Goal: Complete application form: Complete application form

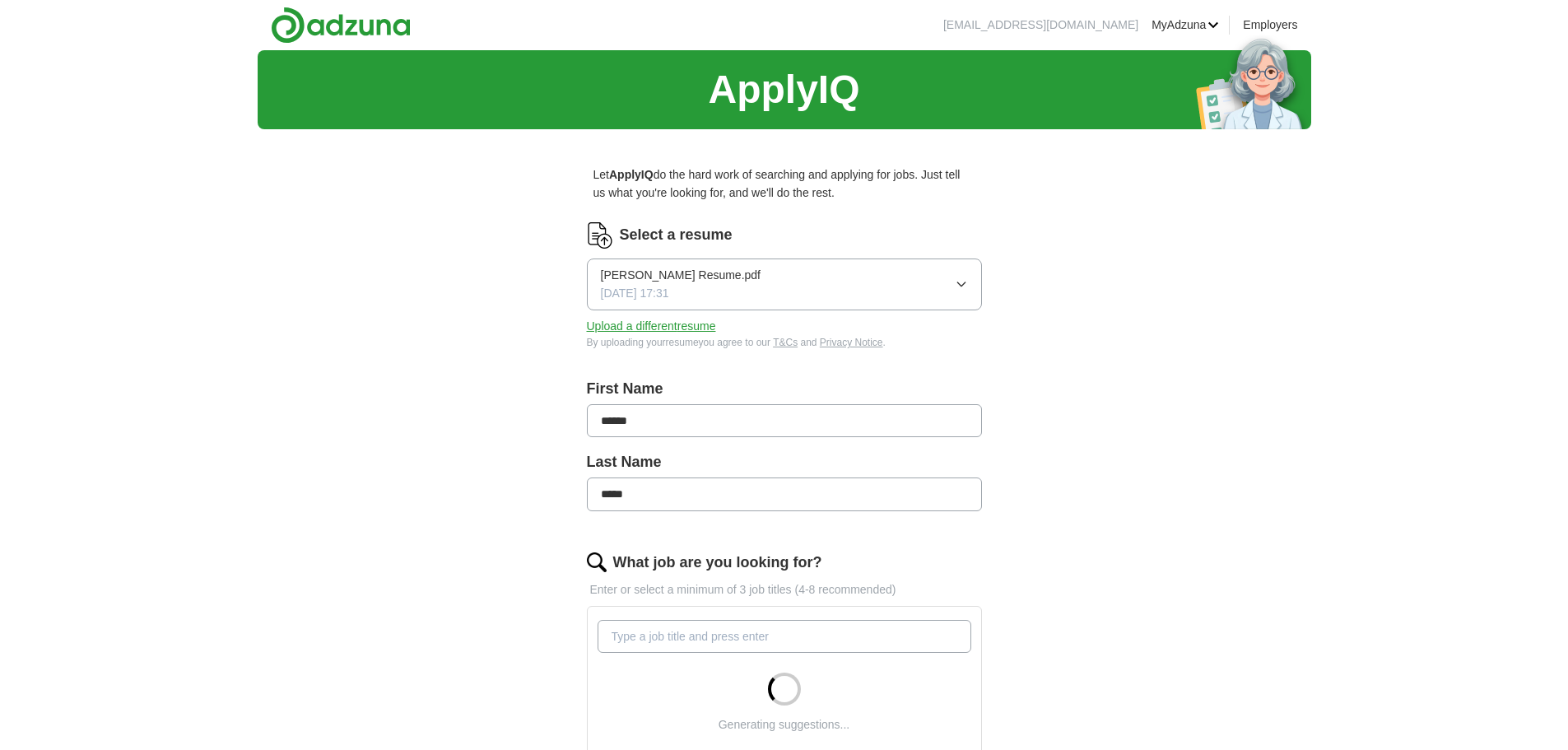
scroll to position [329, 0]
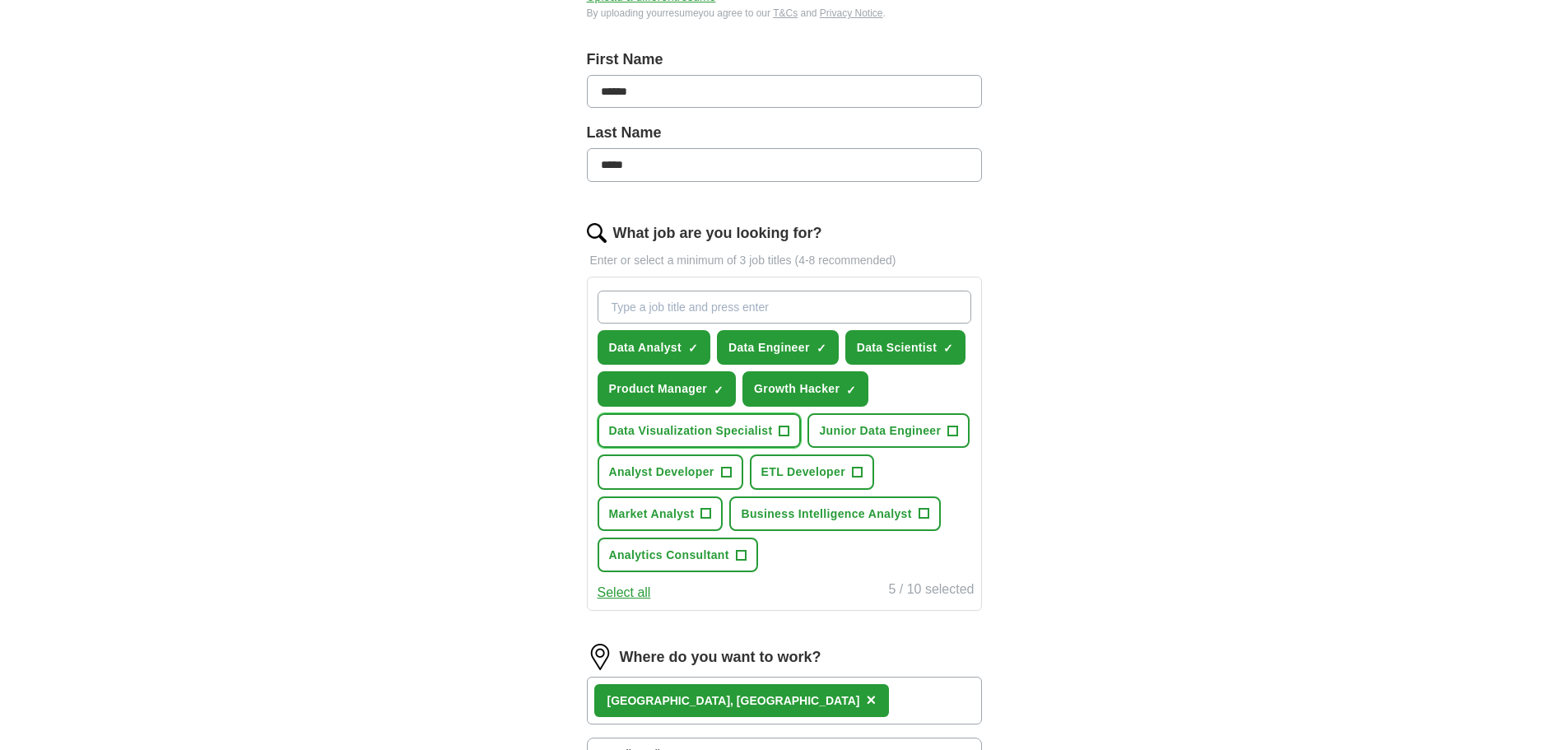
click at [756, 432] on span "Data Visualization Specialist" at bounding box center [691, 430] width 164 height 18
click at [719, 473] on button "Analyst Developer +" at bounding box center [669, 472] width 145 height 35
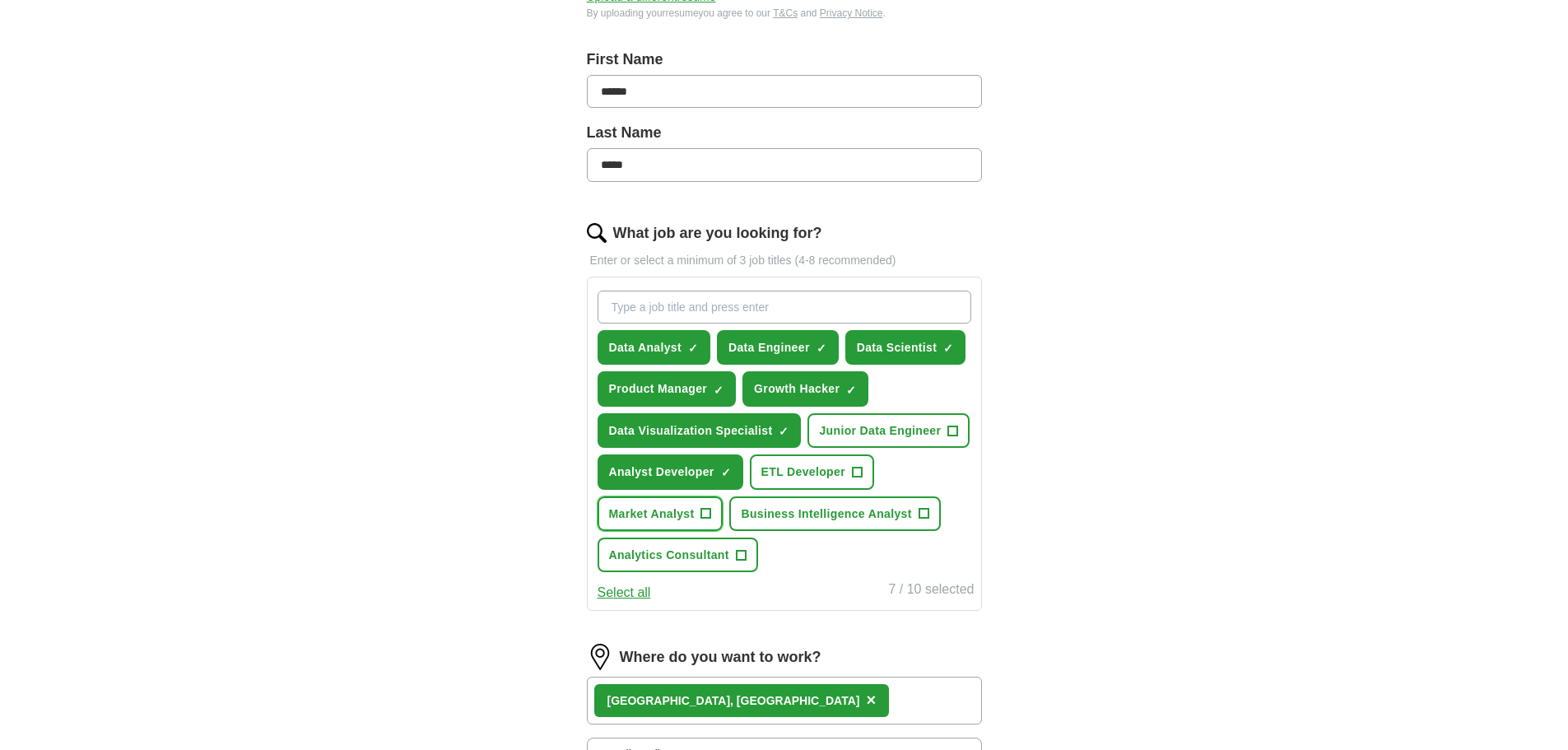
click at [693, 512] on span "Market Analyst" at bounding box center [651, 513] width 86 height 18
click at [745, 557] on span "+" at bounding box center [741, 555] width 10 height 13
click at [937, 511] on button "Business Intelligence Analyst +" at bounding box center [834, 513] width 211 height 35
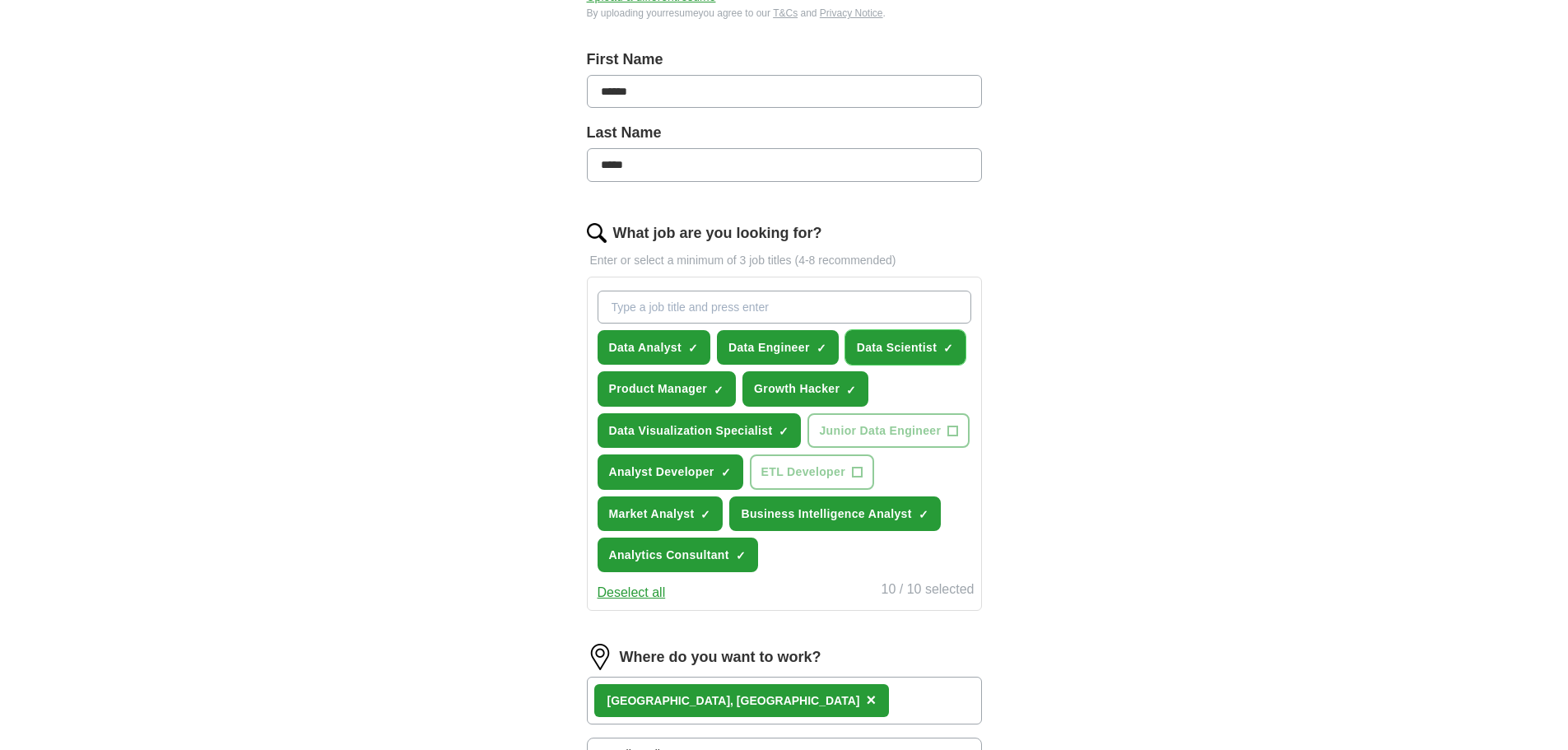
click at [916, 346] on span "Data Scientist" at bounding box center [898, 347] width 81 height 18
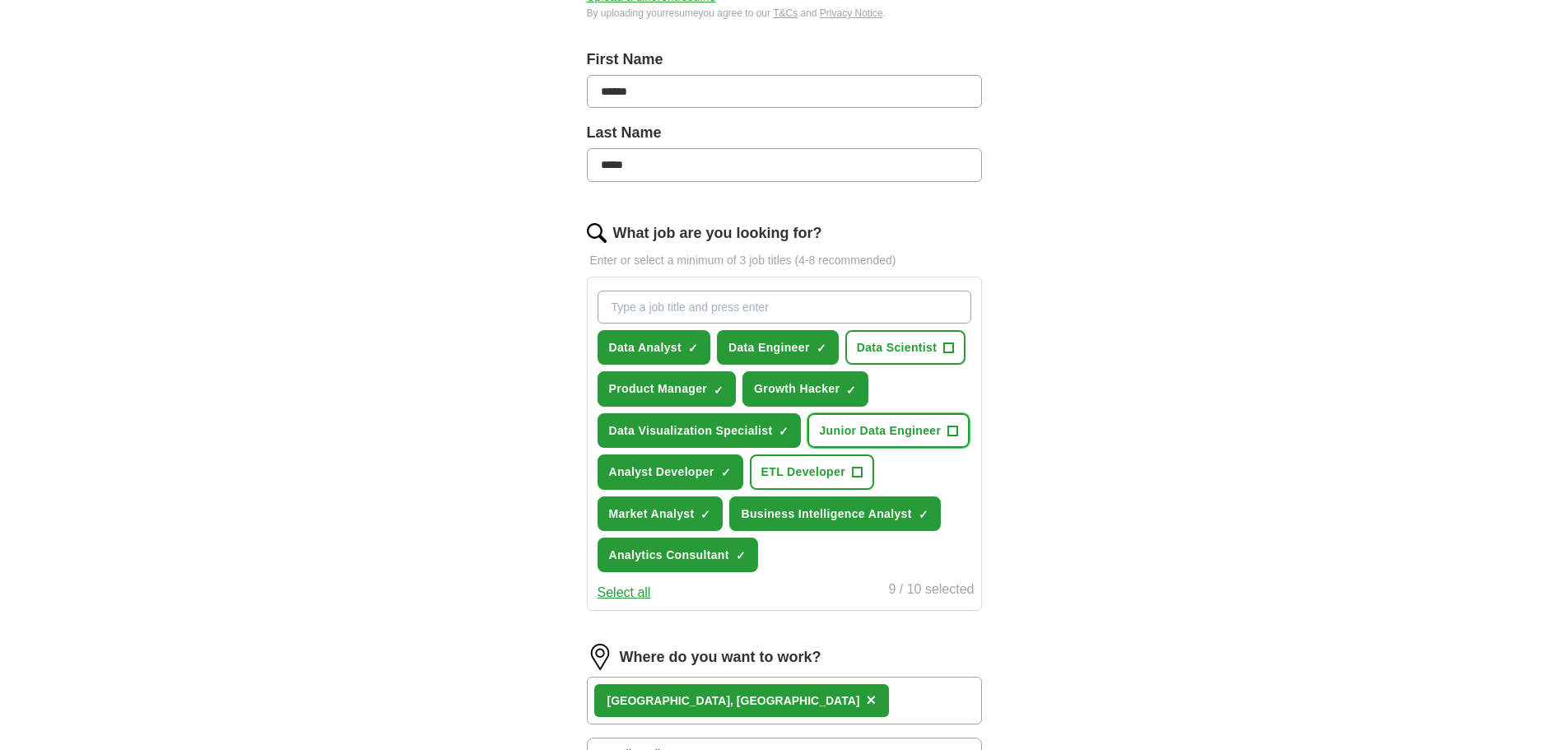
click at [897, 427] on span "Junior Data Engineer" at bounding box center [879, 430] width 121 height 18
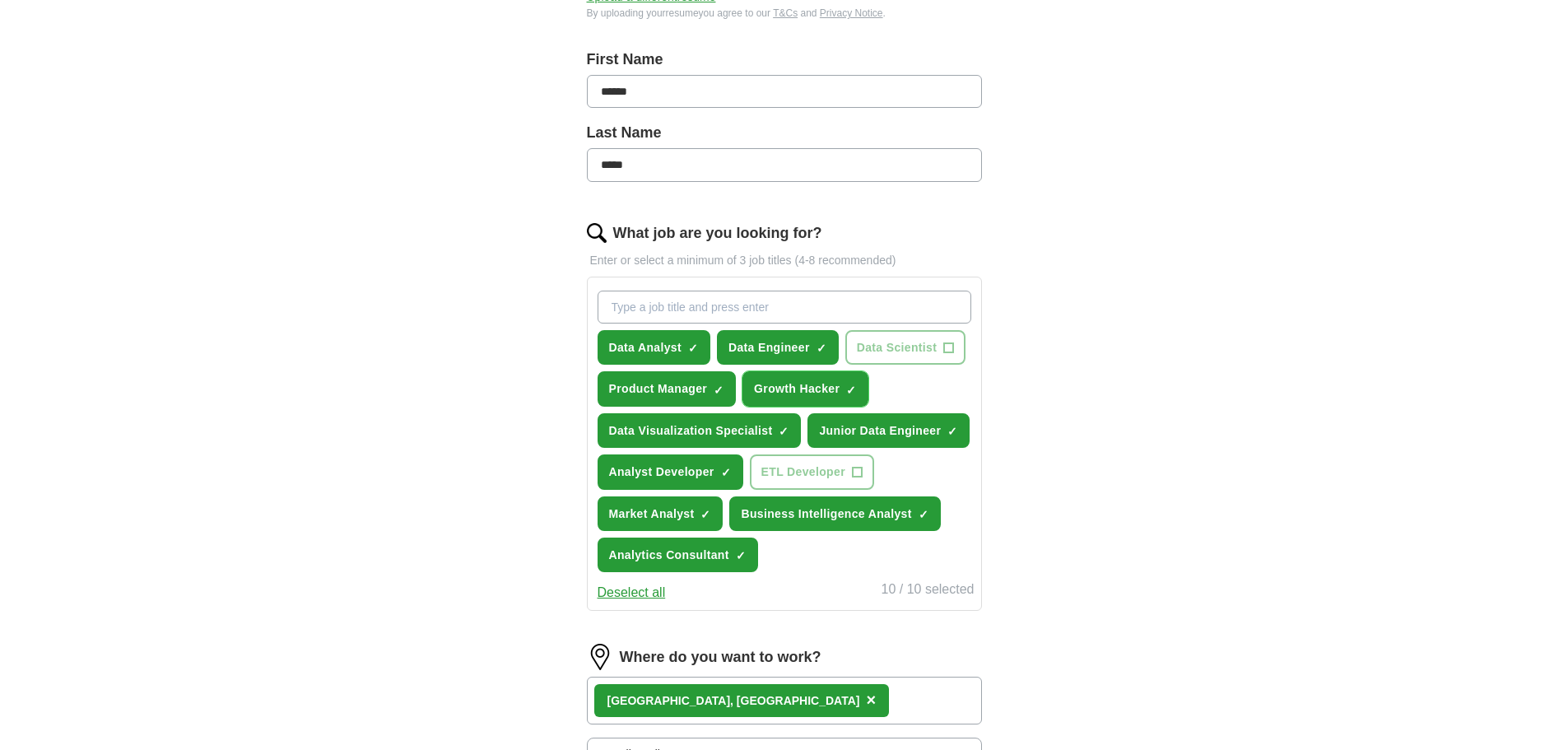
click at [824, 391] on span "Growth Hacker" at bounding box center [797, 388] width 86 height 18
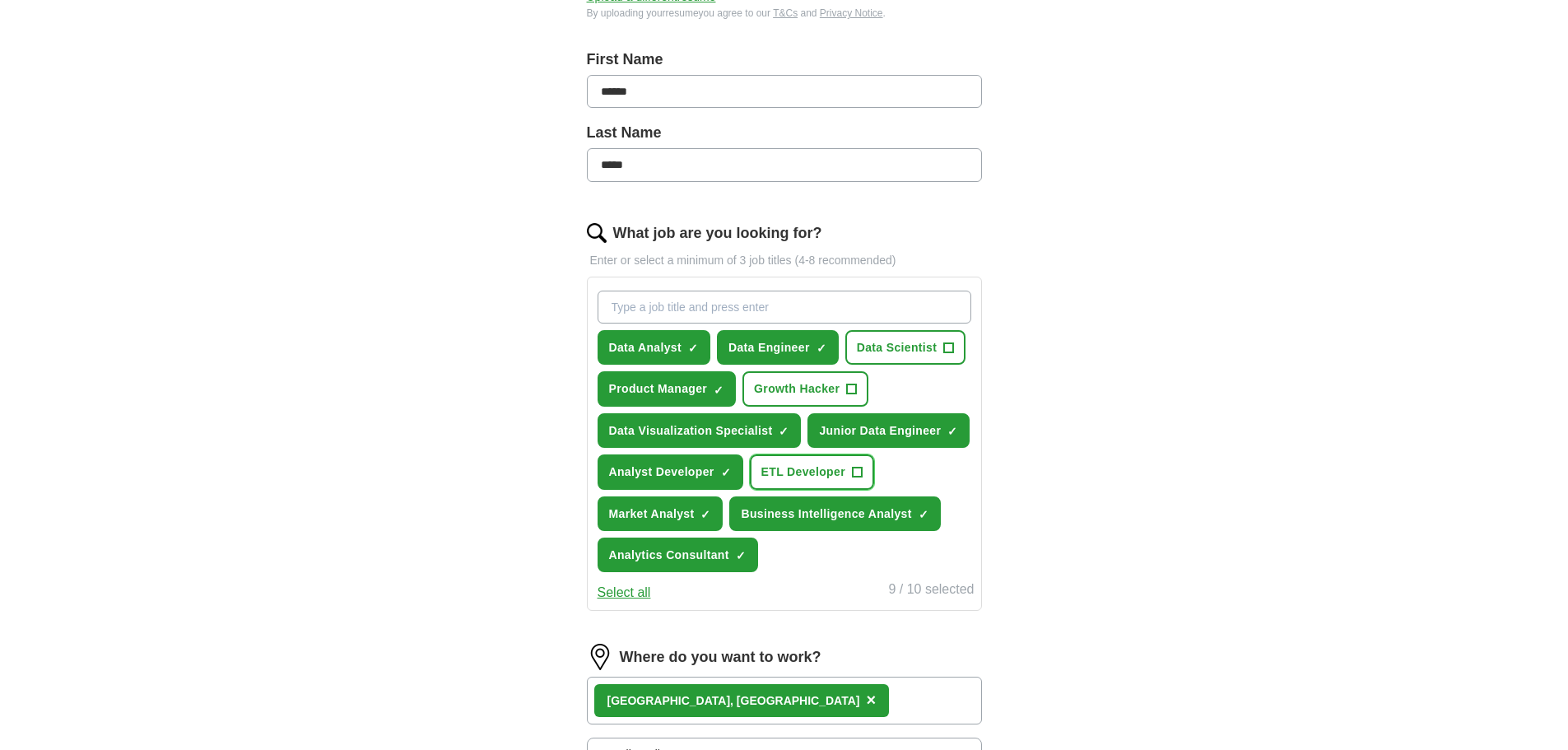
click at [829, 478] on span "ETL Developer" at bounding box center [802, 471] width 84 height 18
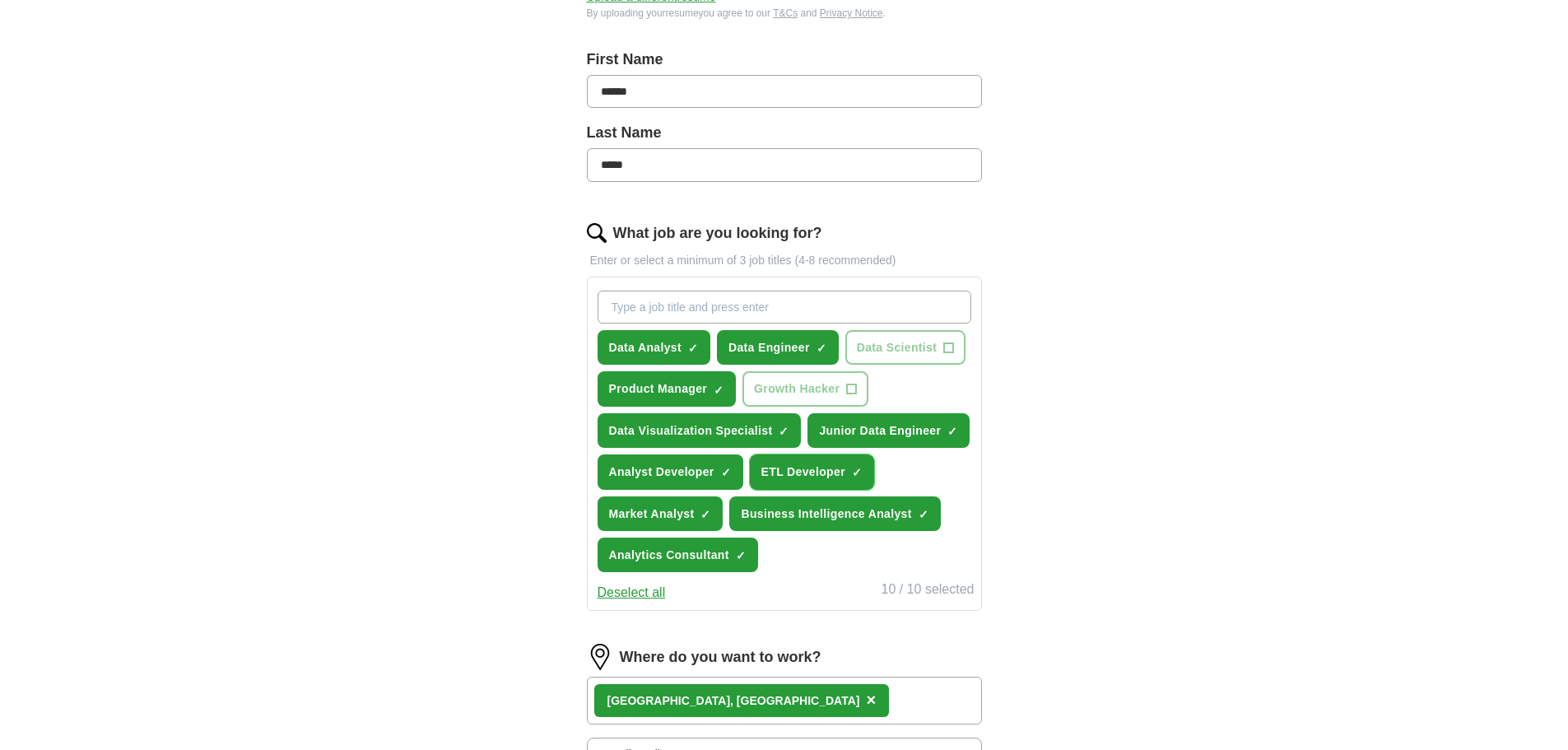
scroll to position [576, 0]
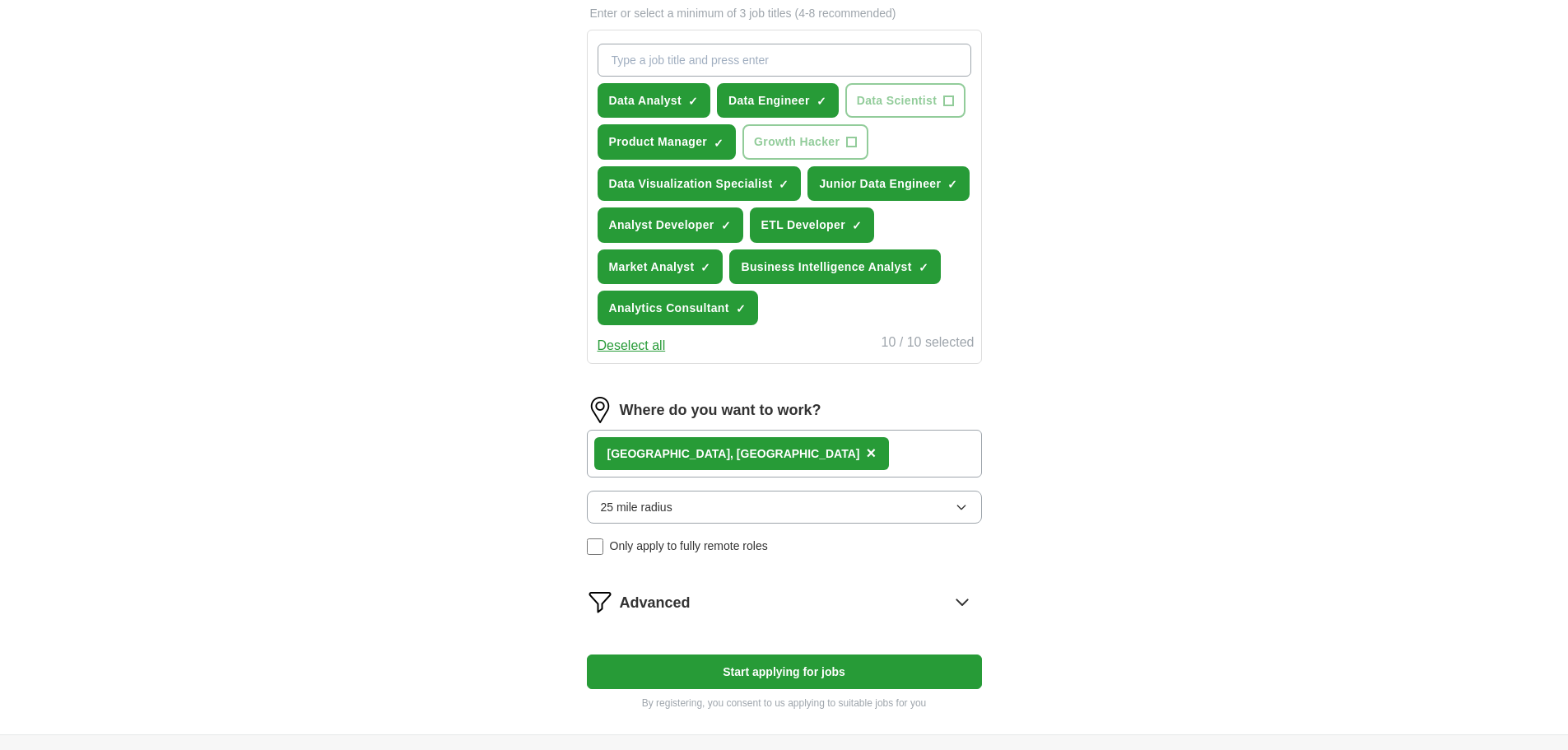
click at [705, 510] on button "25 mile radius" at bounding box center [784, 506] width 395 height 33
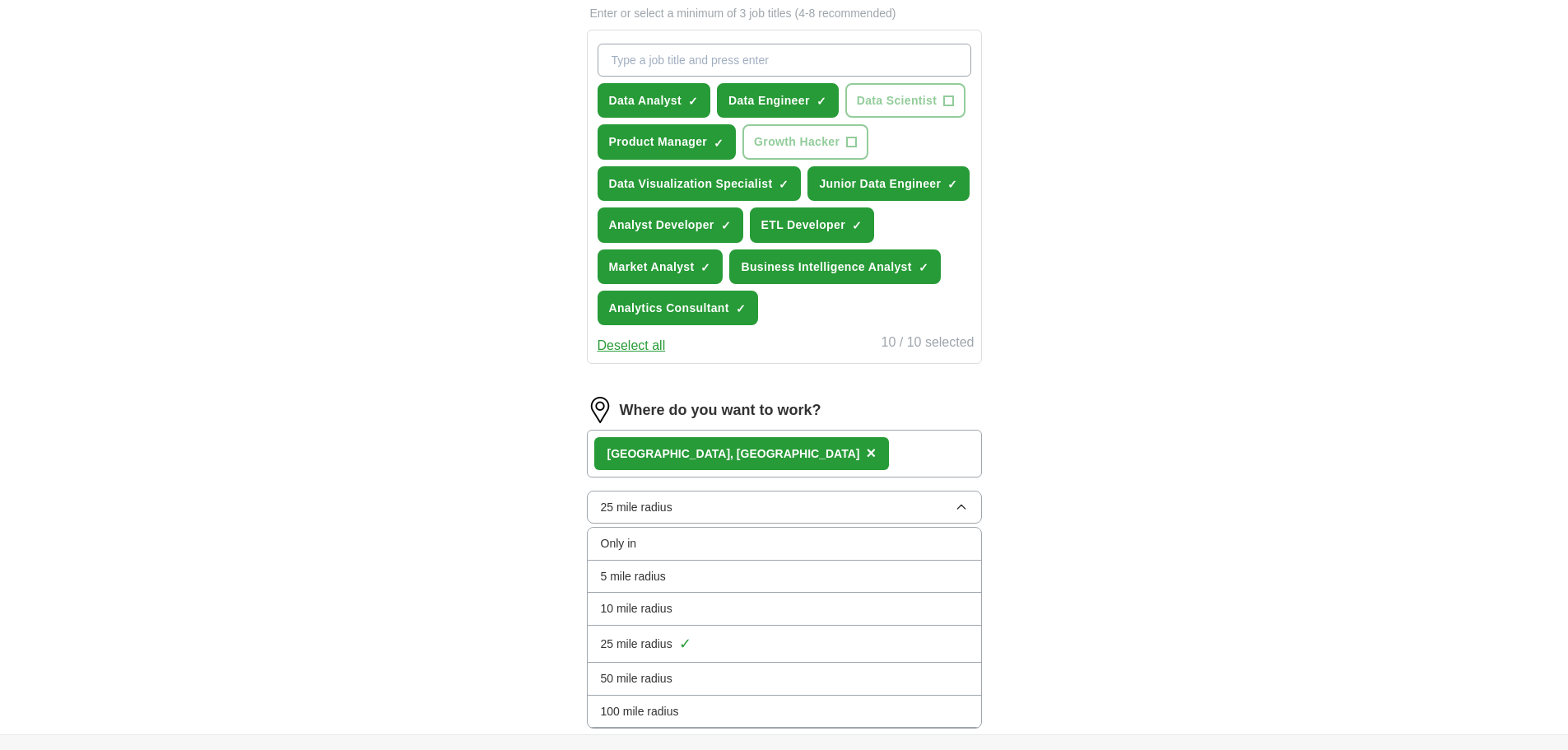
click at [655, 673] on span "50 mile radius" at bounding box center [637, 678] width 71 height 18
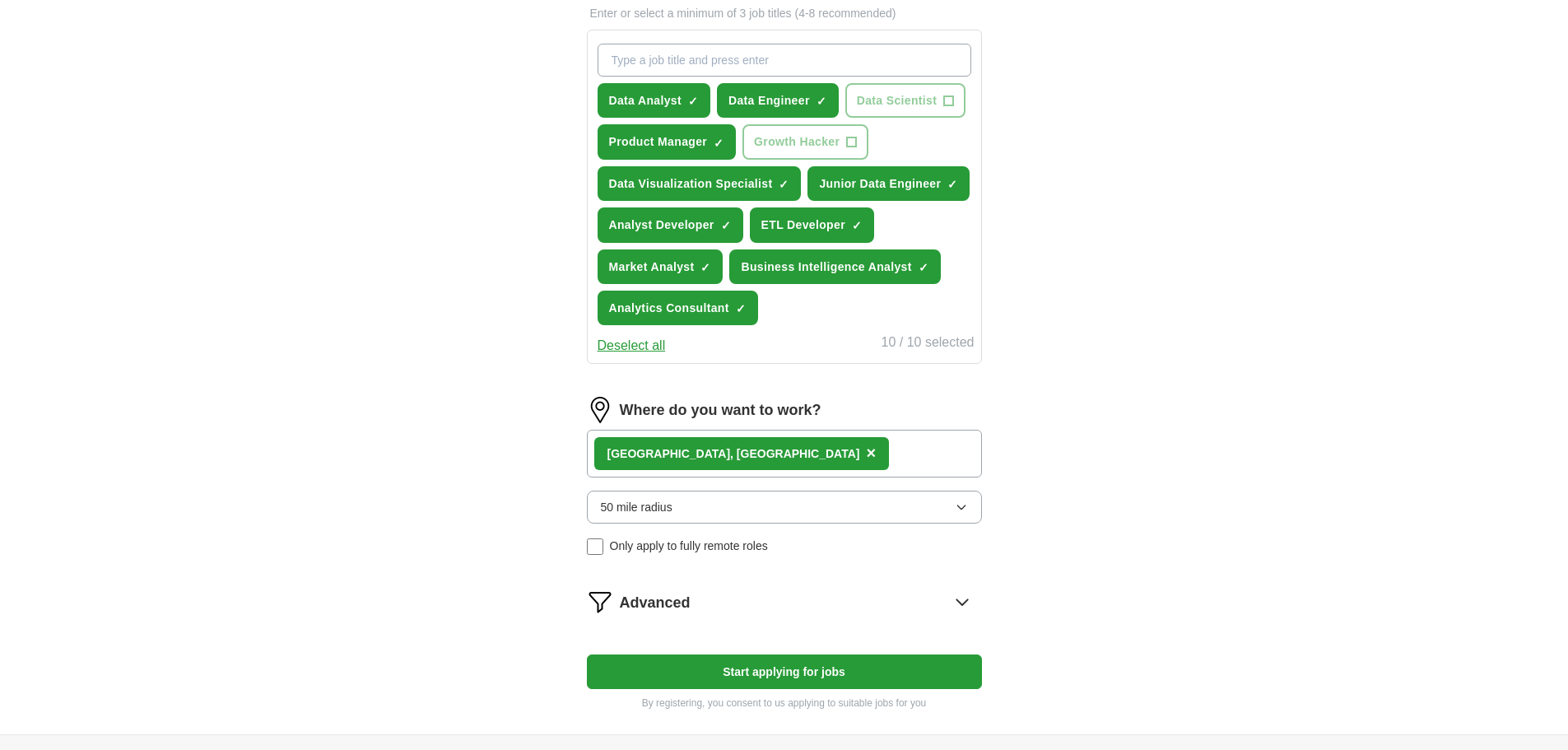
click at [820, 625] on form "Select a resume [PERSON_NAME] Resume.pdf [DATE] 17:31 Upload a different resume…" at bounding box center [784, 179] width 395 height 1065
click at [820, 611] on div "Advanced" at bounding box center [800, 601] width 362 height 26
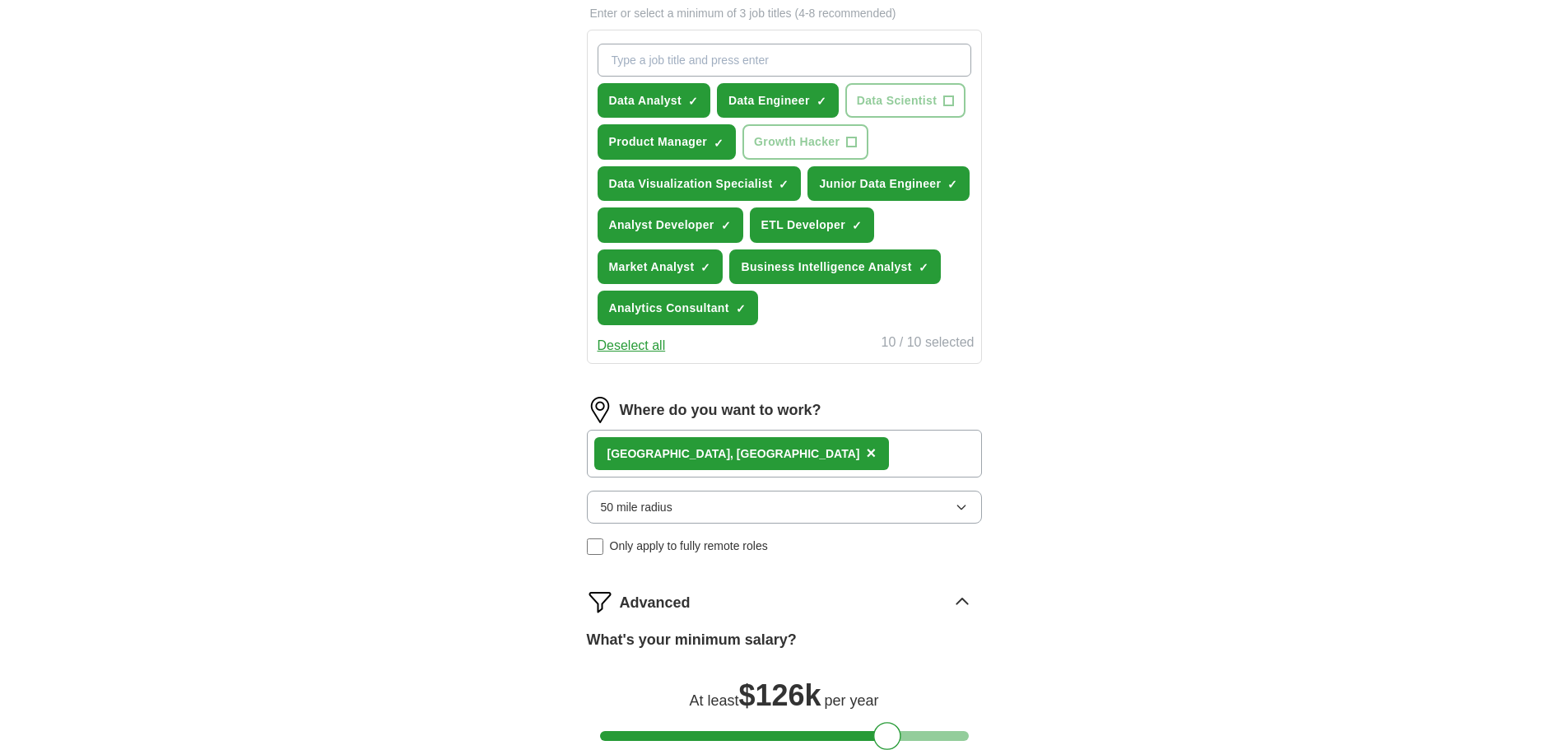
scroll to position [740, 0]
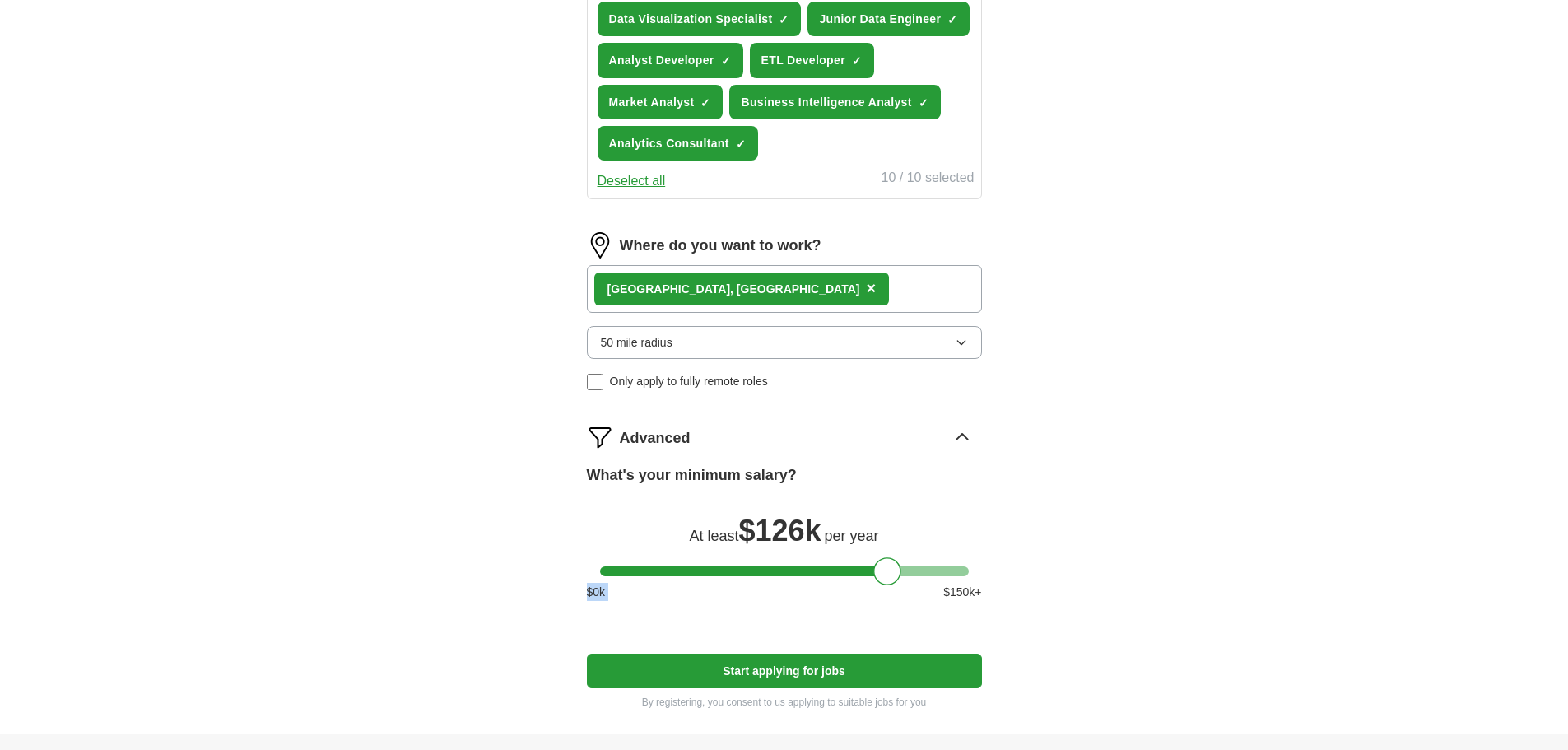
drag, startPoint x: 880, startPoint y: 586, endPoint x: 793, endPoint y: 573, distance: 88.0
click at [793, 573] on div "What's your minimum salary? At least $ 126k per year $ 0 k $ 150 k+" at bounding box center [784, 538] width 395 height 150
click at [793, 573] on div at bounding box center [784, 571] width 369 height 10
click at [770, 573] on div at bounding box center [784, 571] width 369 height 10
click at [767, 572] on div at bounding box center [769, 571] width 28 height 28
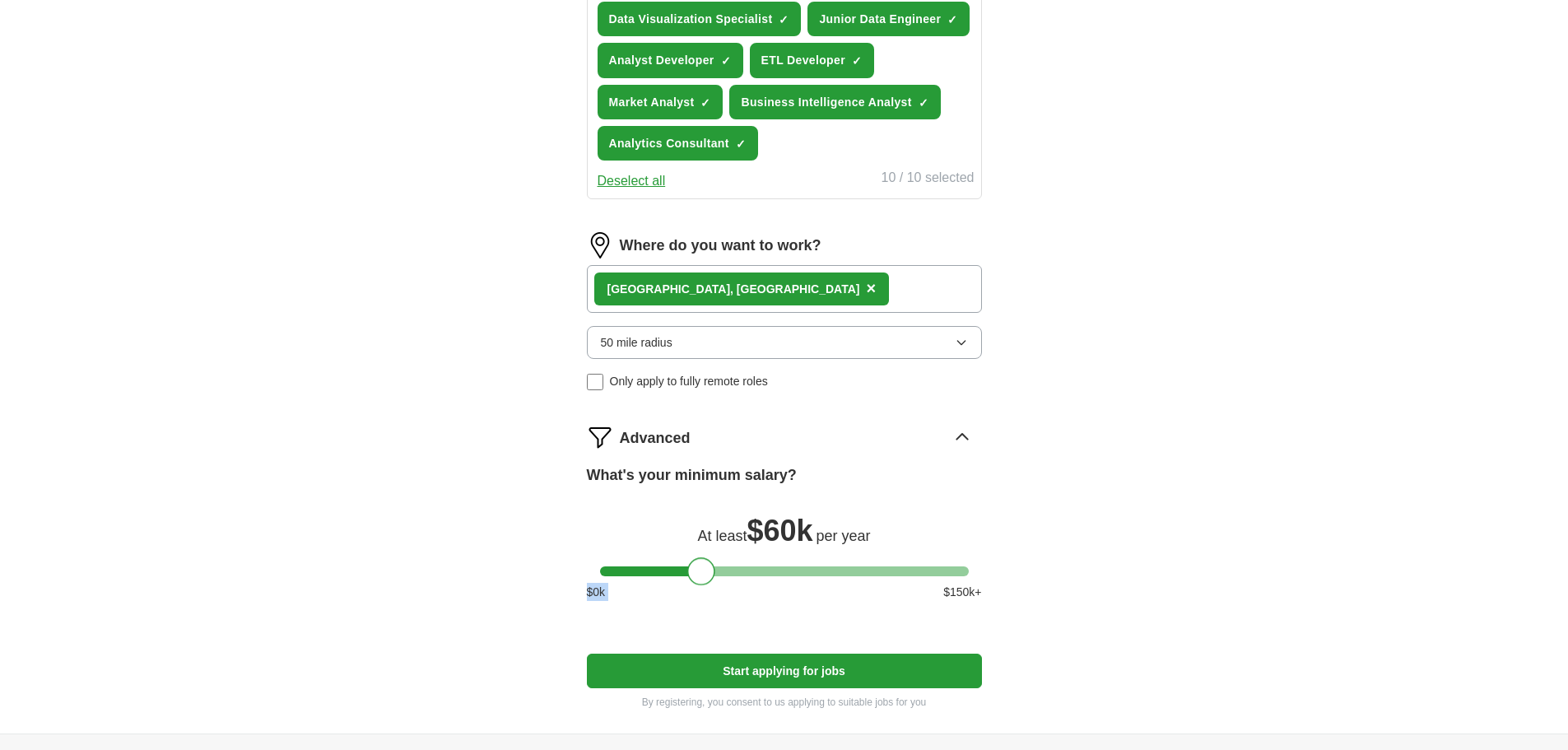
drag, startPoint x: 767, startPoint y: 572, endPoint x: 699, endPoint y: 571, distance: 68.0
click at [699, 571] on div at bounding box center [701, 571] width 28 height 28
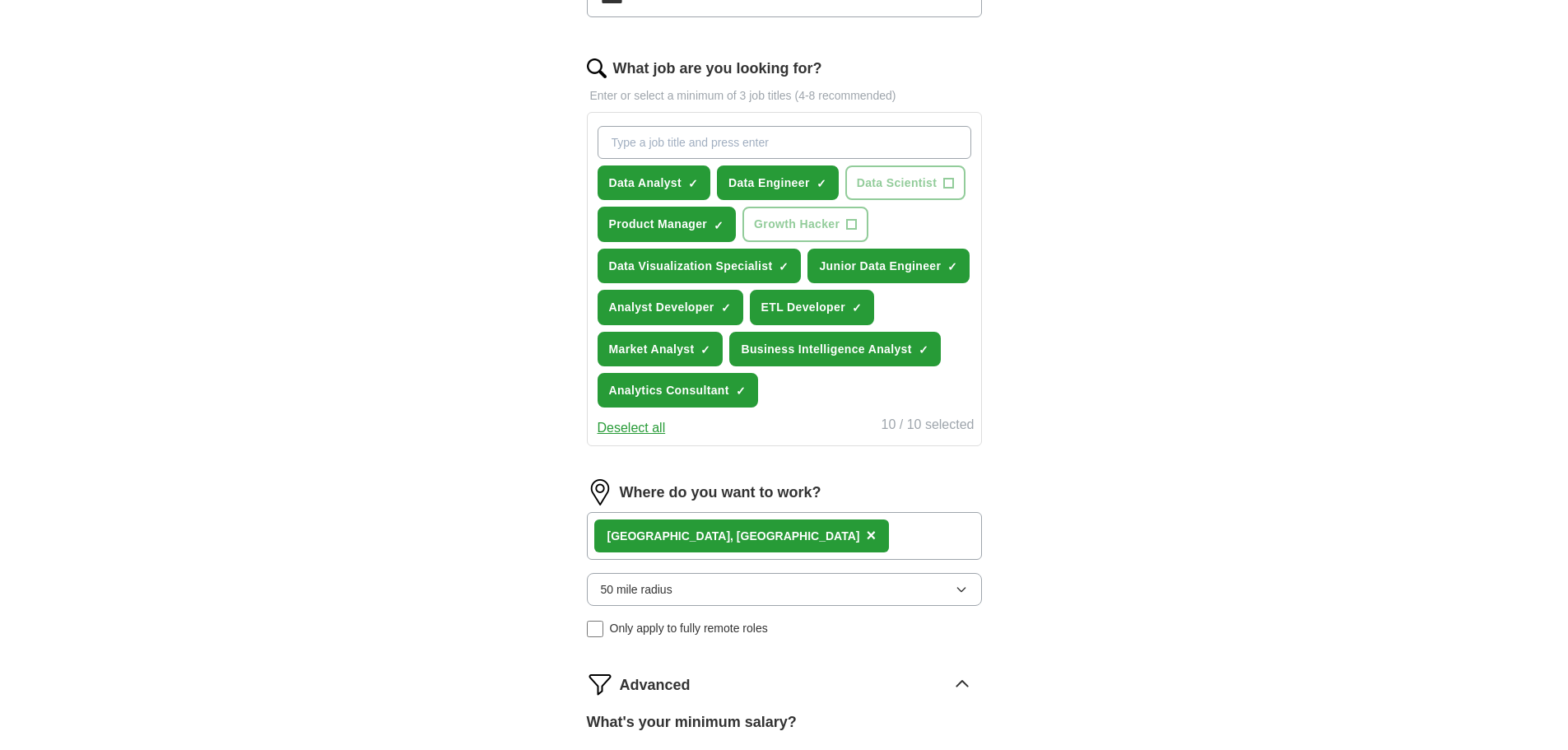
scroll to position [896, 0]
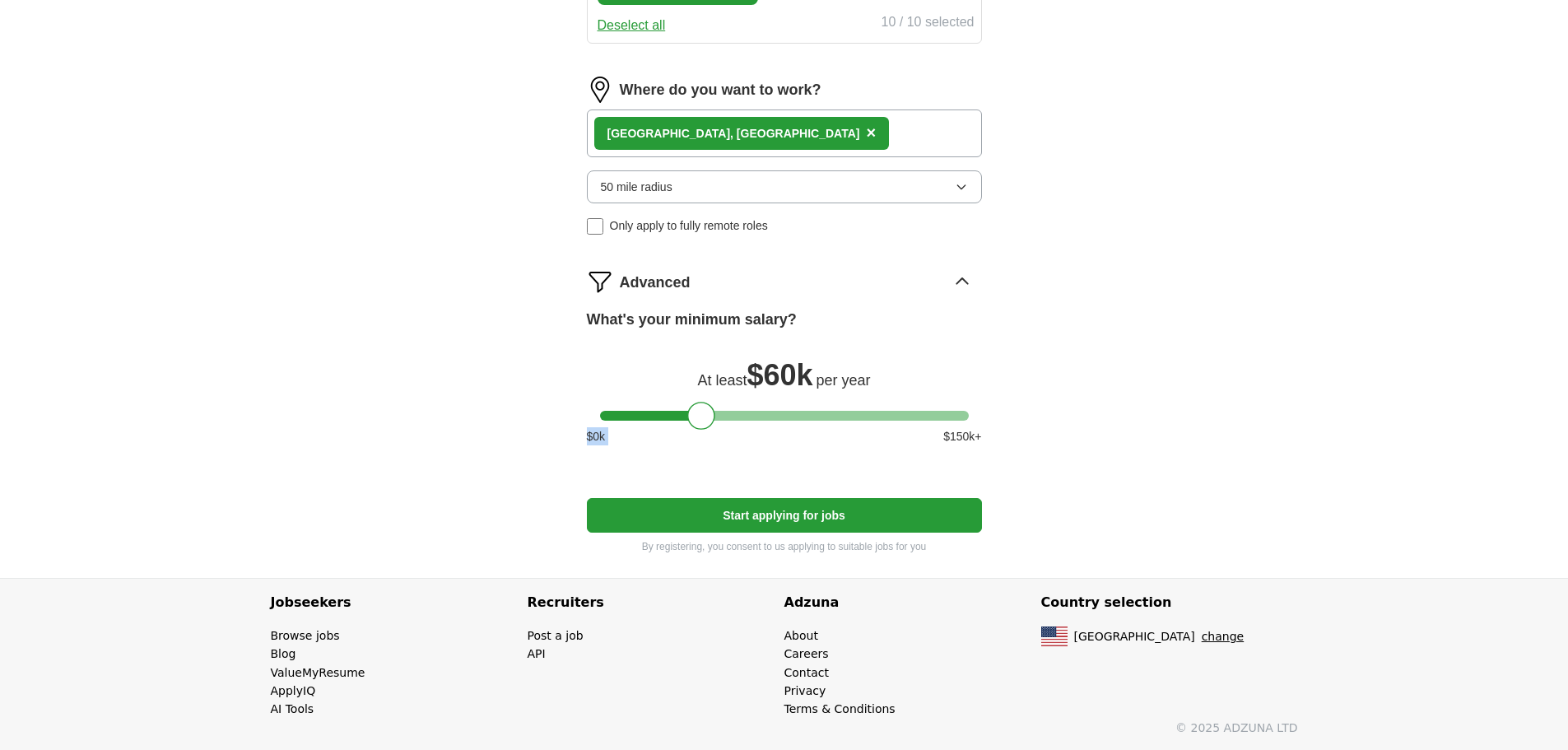
click at [840, 512] on button "Start applying for jobs" at bounding box center [784, 515] width 395 height 35
select select "**"
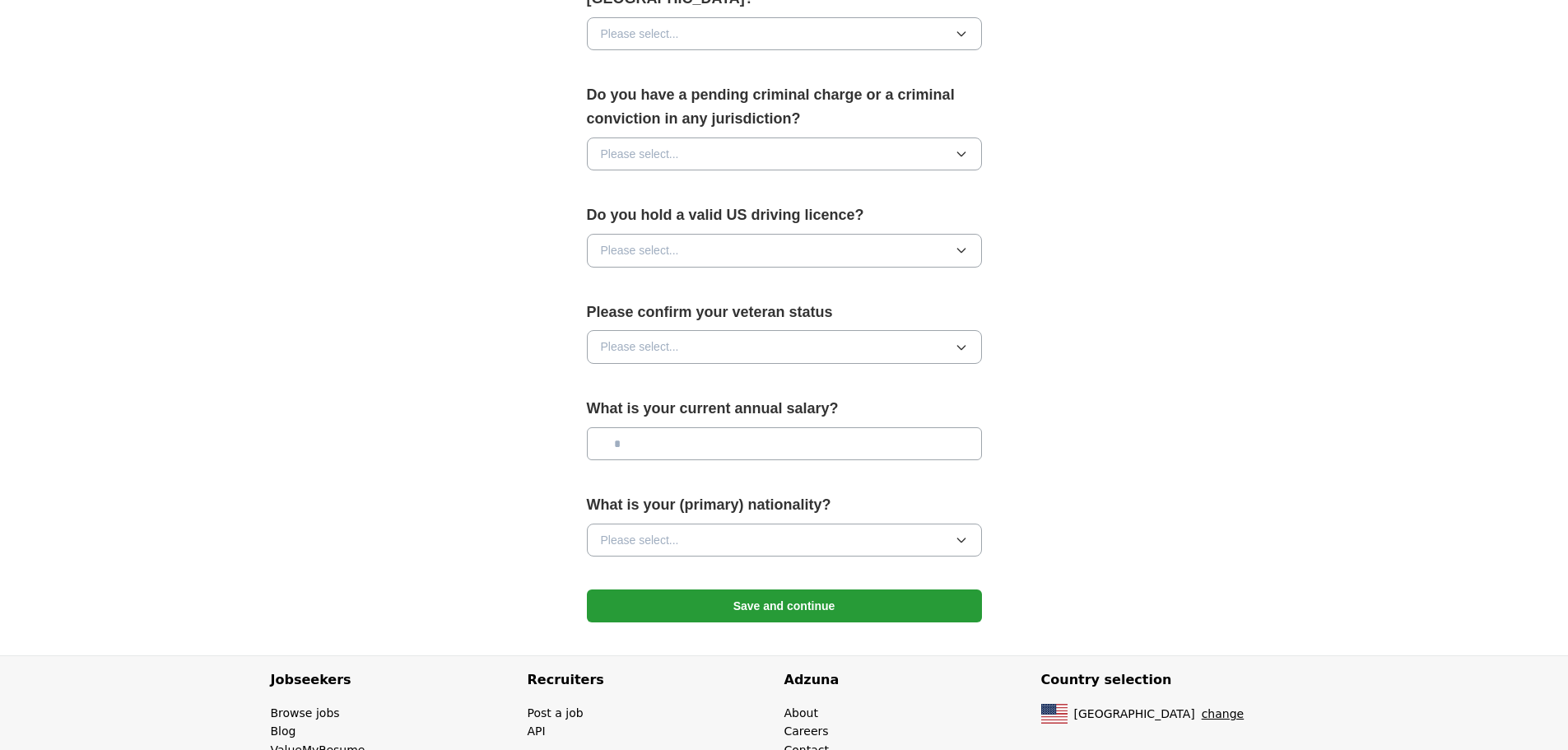
scroll to position [0, 0]
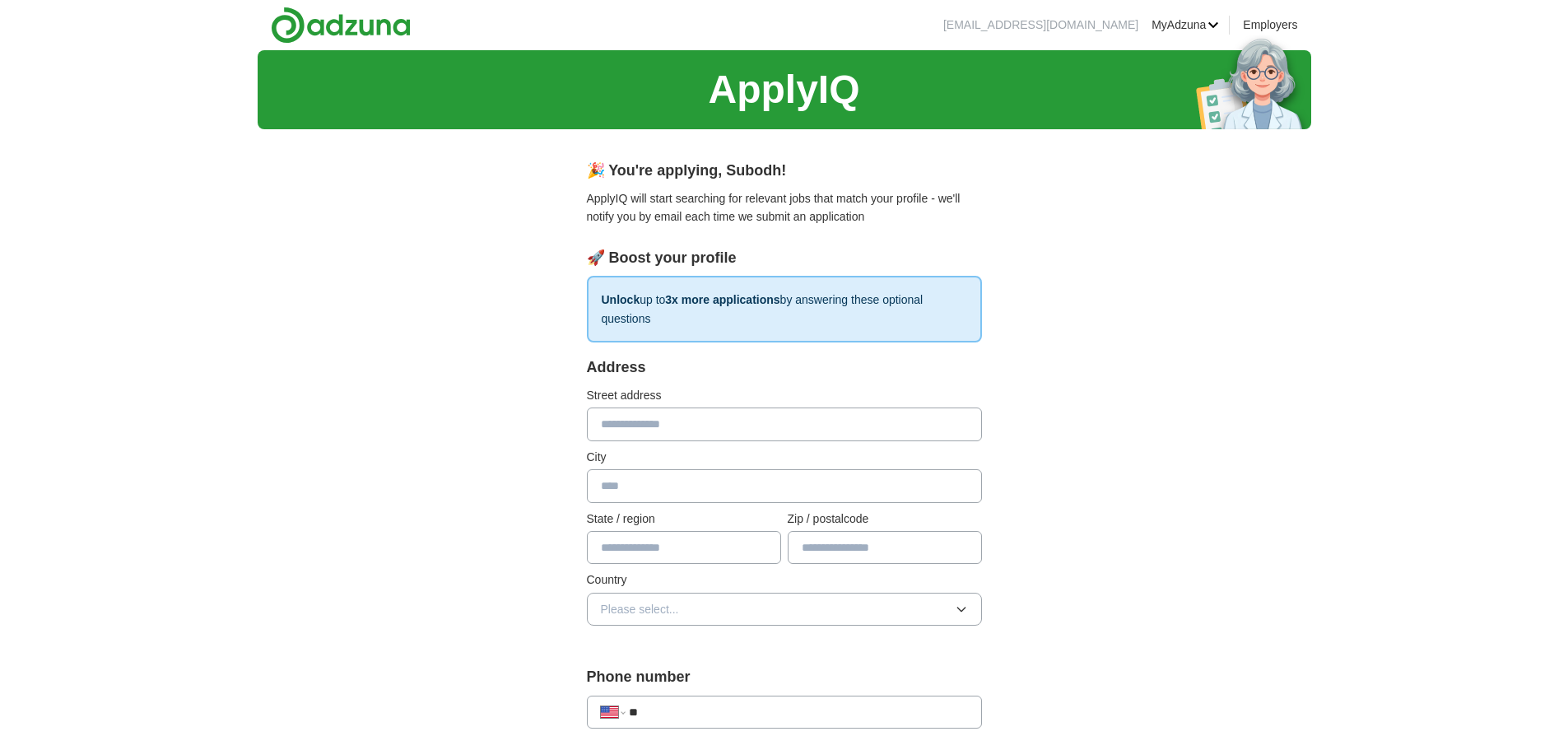
click at [623, 167] on div "🎉 You're applying , Subodh !" at bounding box center [784, 170] width 395 height 24
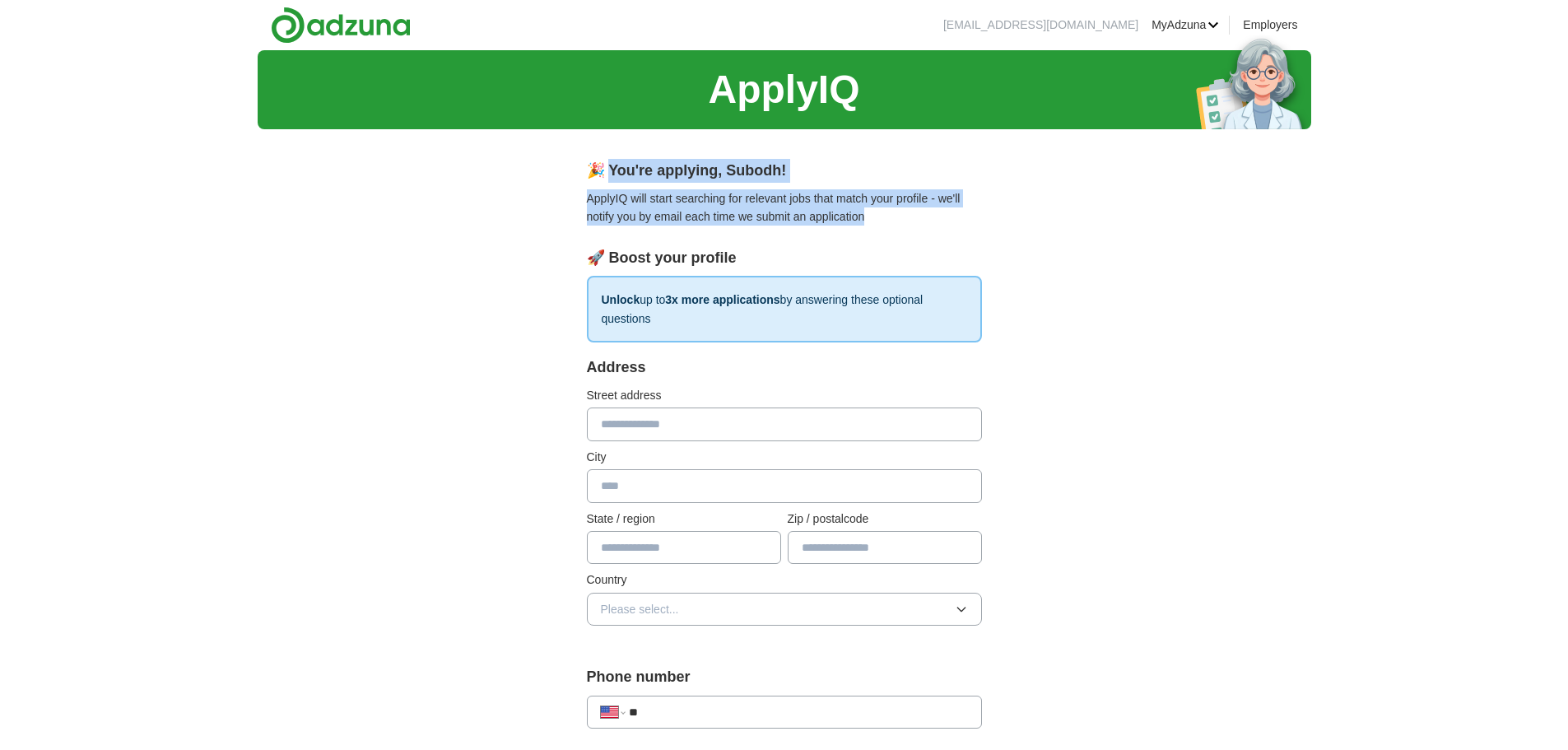
drag, startPoint x: 623, startPoint y: 167, endPoint x: 824, endPoint y: 210, distance: 205.5
click at [824, 210] on div "🎉 You're applying , Subodh ! ApplyIQ will start searching for relevant jobs tha…" at bounding box center [784, 193] width 395 height 67
click at [824, 210] on p "ApplyIQ will start searching for relevant jobs that match your profile - we'll …" at bounding box center [784, 208] width 395 height 37
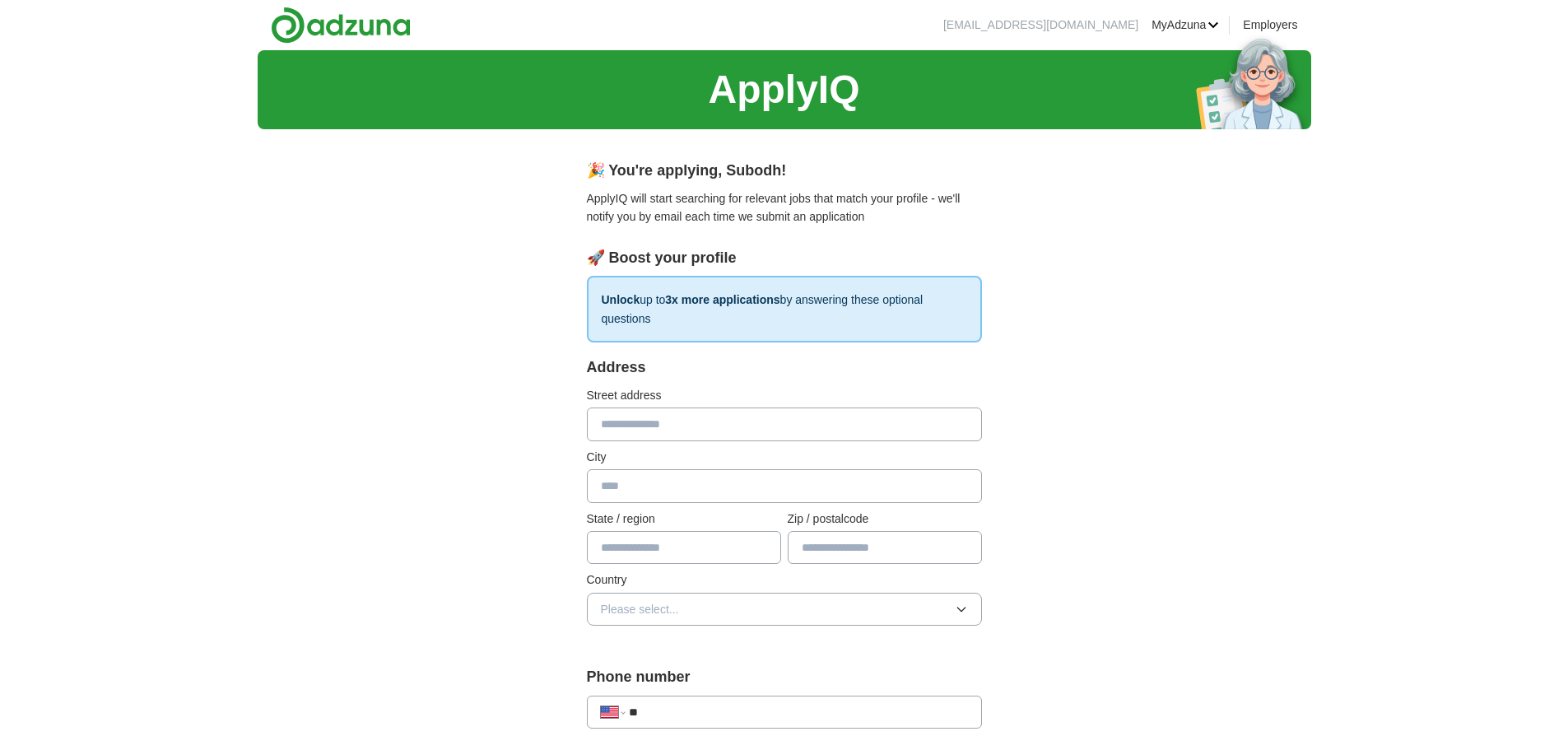
click at [771, 422] on input "text" at bounding box center [784, 424] width 395 height 33
type input "******"
type input "*****"
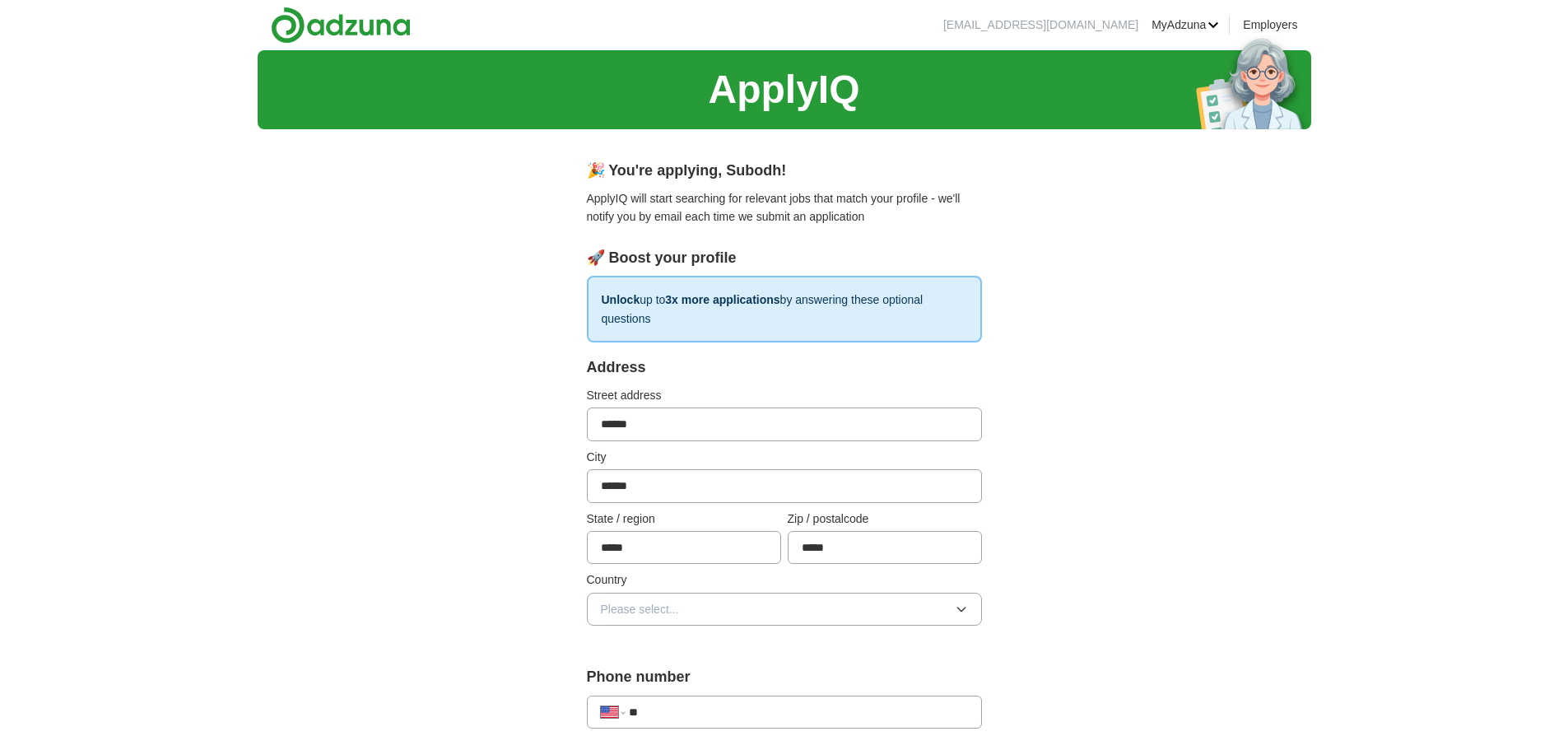
scroll to position [33, 0]
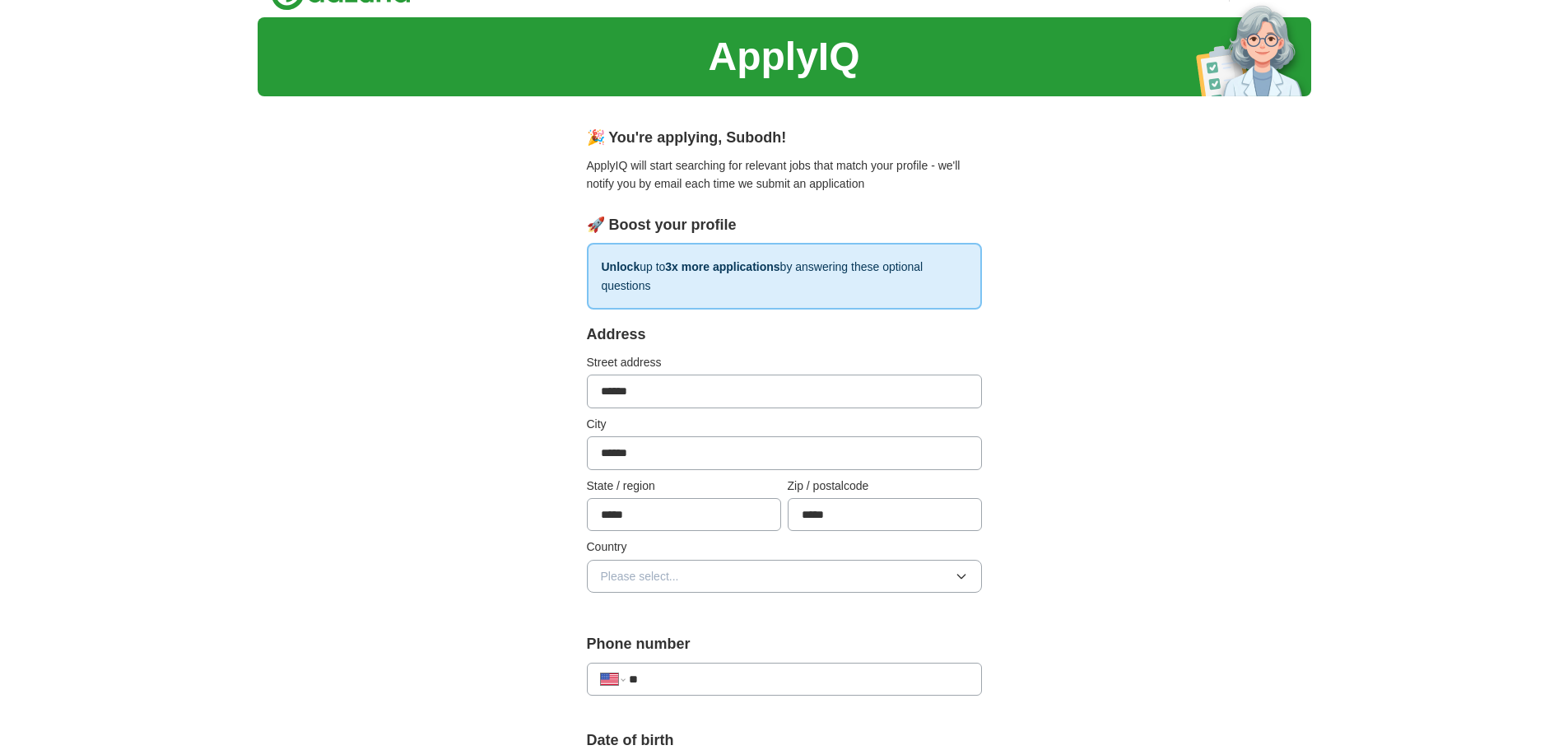
click at [748, 590] on button "Please select..." at bounding box center [784, 576] width 395 height 33
click at [662, 649] on span "[GEOGRAPHIC_DATA]" at bounding box center [661, 644] width 120 height 18
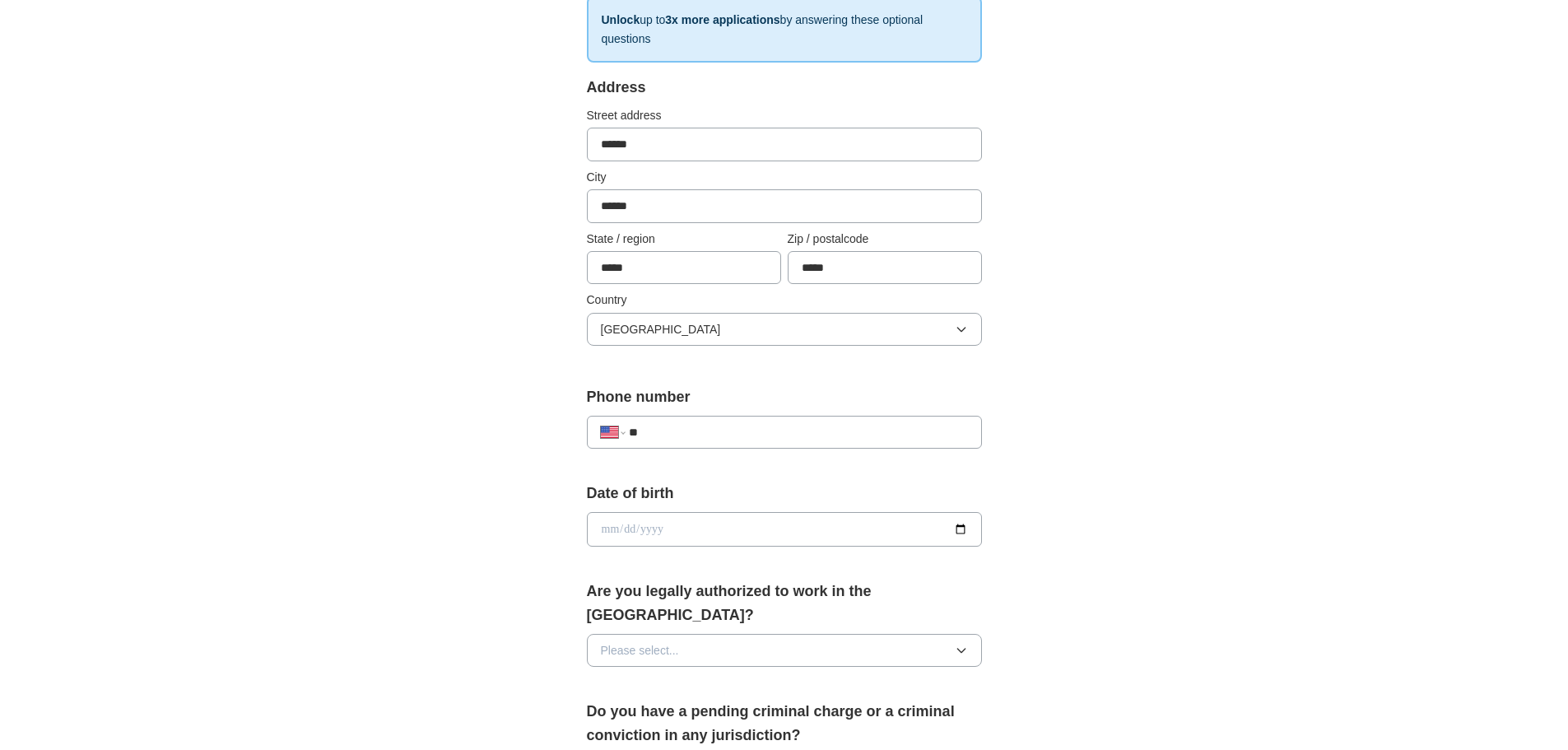
scroll to position [362, 0]
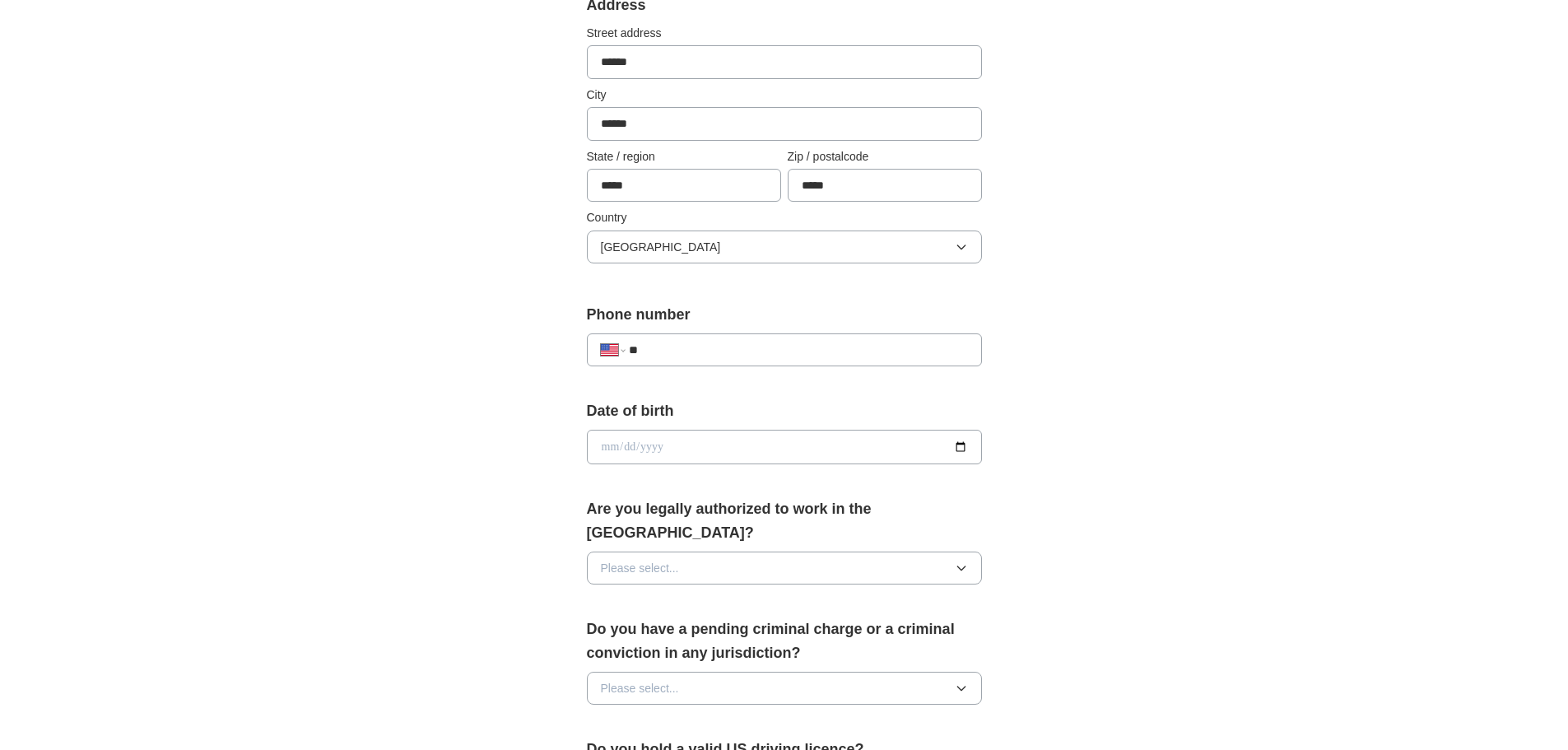
click at [824, 353] on input "**" at bounding box center [797, 349] width 338 height 18
type input "**********"
click at [962, 445] on input "date" at bounding box center [784, 447] width 395 height 35
type input "**********"
click at [643, 558] on span "Please select..." at bounding box center [640, 567] width 78 height 18
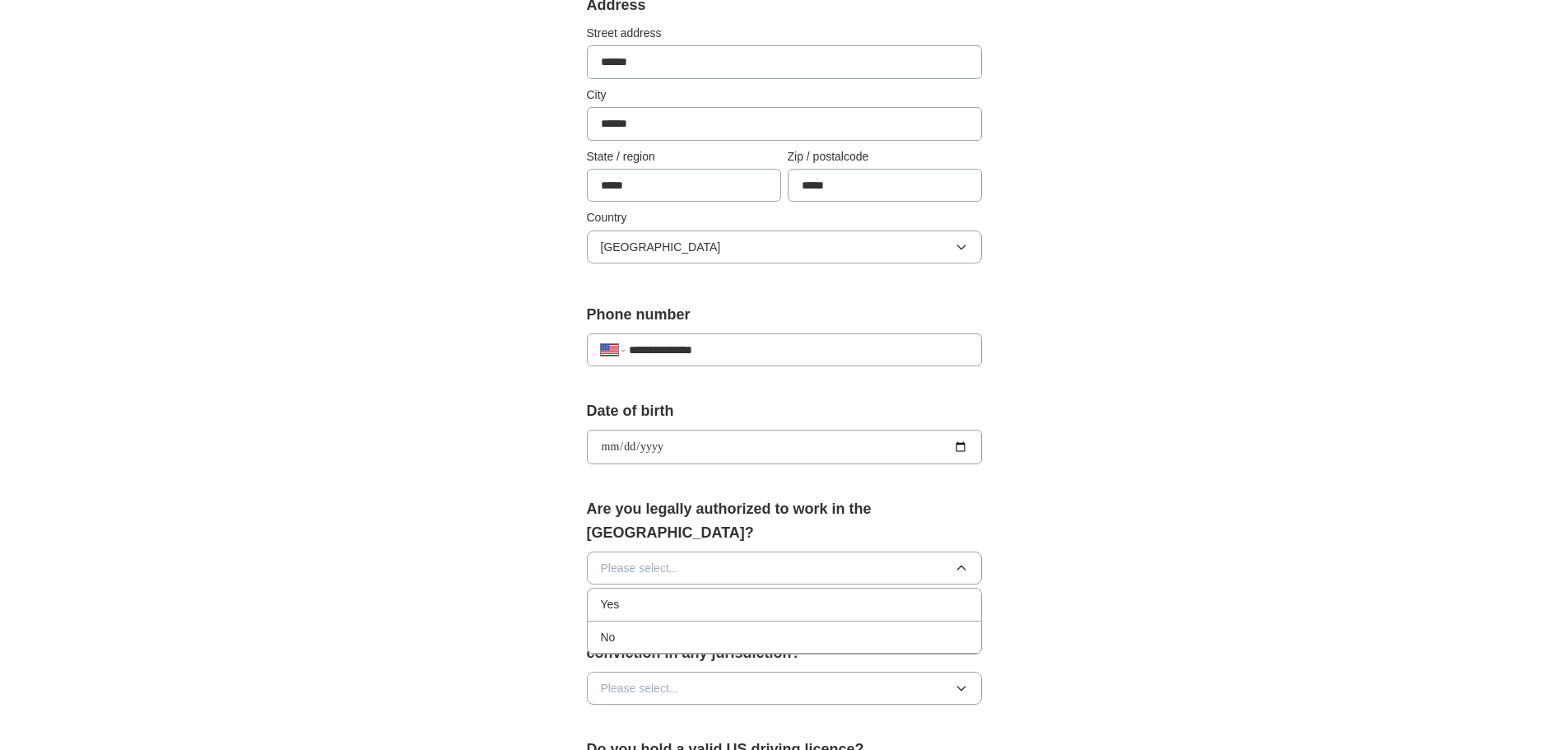
click at [652, 591] on li "Yes" at bounding box center [784, 604] width 393 height 32
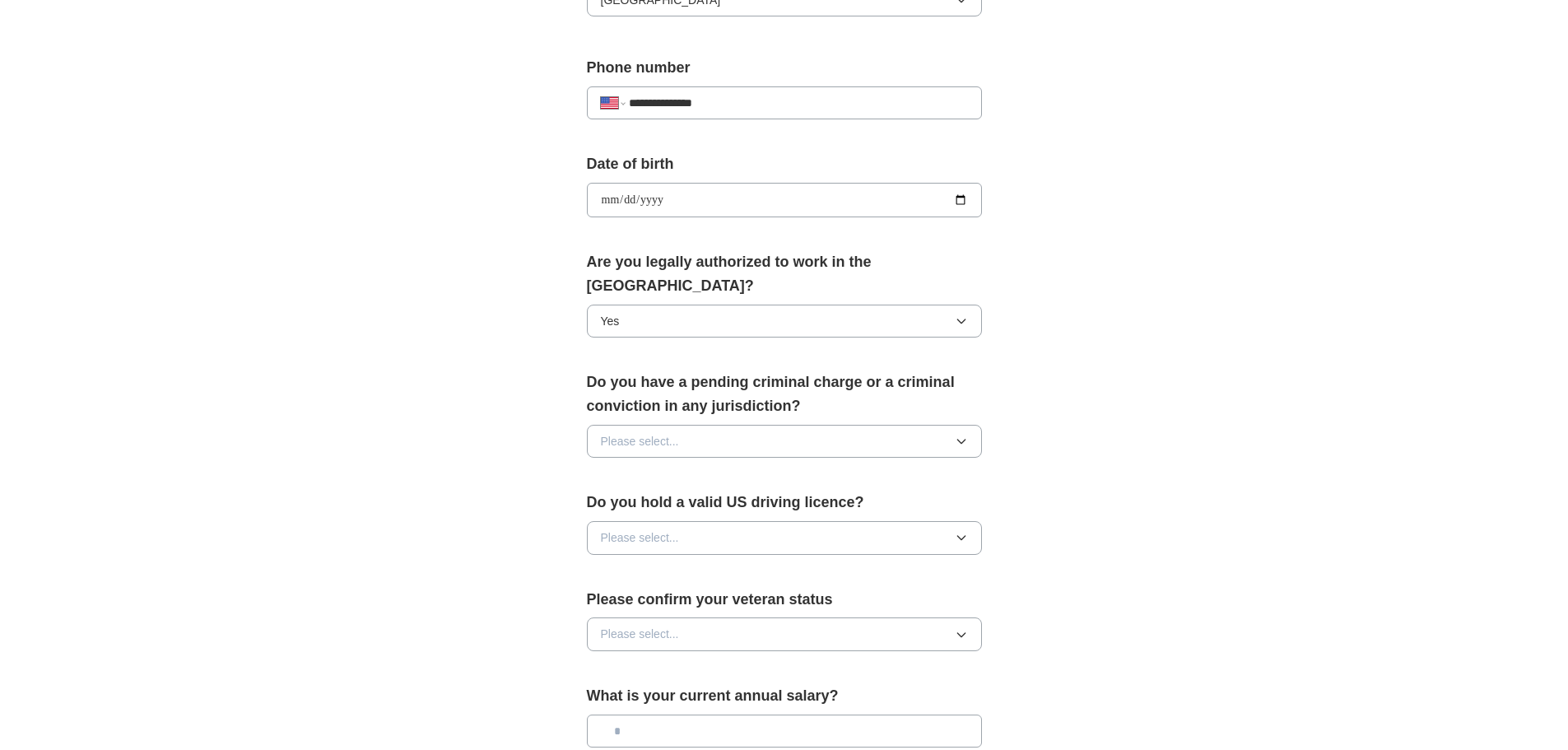
click at [832, 425] on button "Please select..." at bounding box center [784, 441] width 395 height 33
click at [653, 501] on li "No" at bounding box center [784, 510] width 393 height 32
click at [902, 521] on button "Please select..." at bounding box center [784, 537] width 395 height 33
click at [718, 563] on li "Yes" at bounding box center [784, 574] width 393 height 32
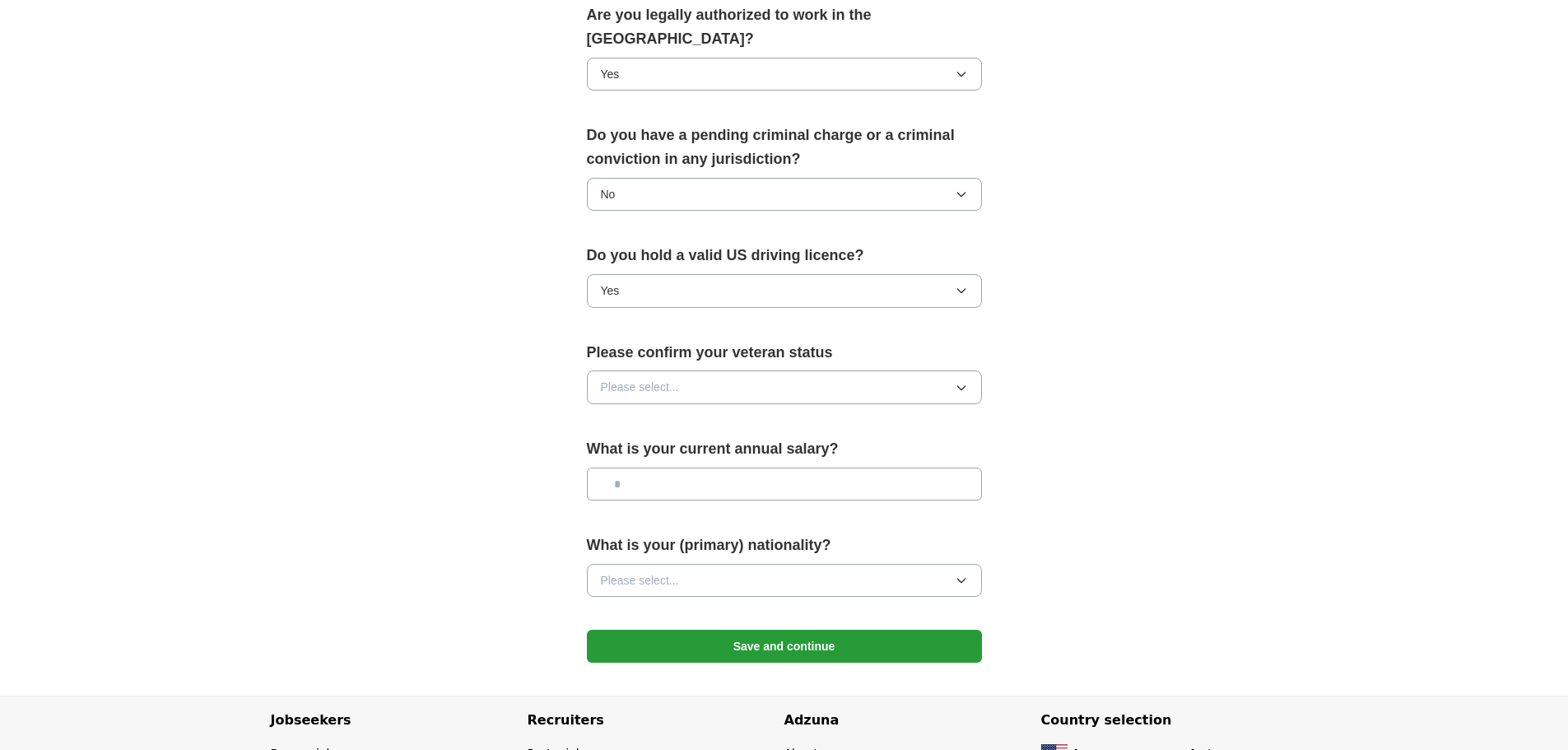
click at [794, 371] on button "Please select..." at bounding box center [784, 387] width 395 height 33
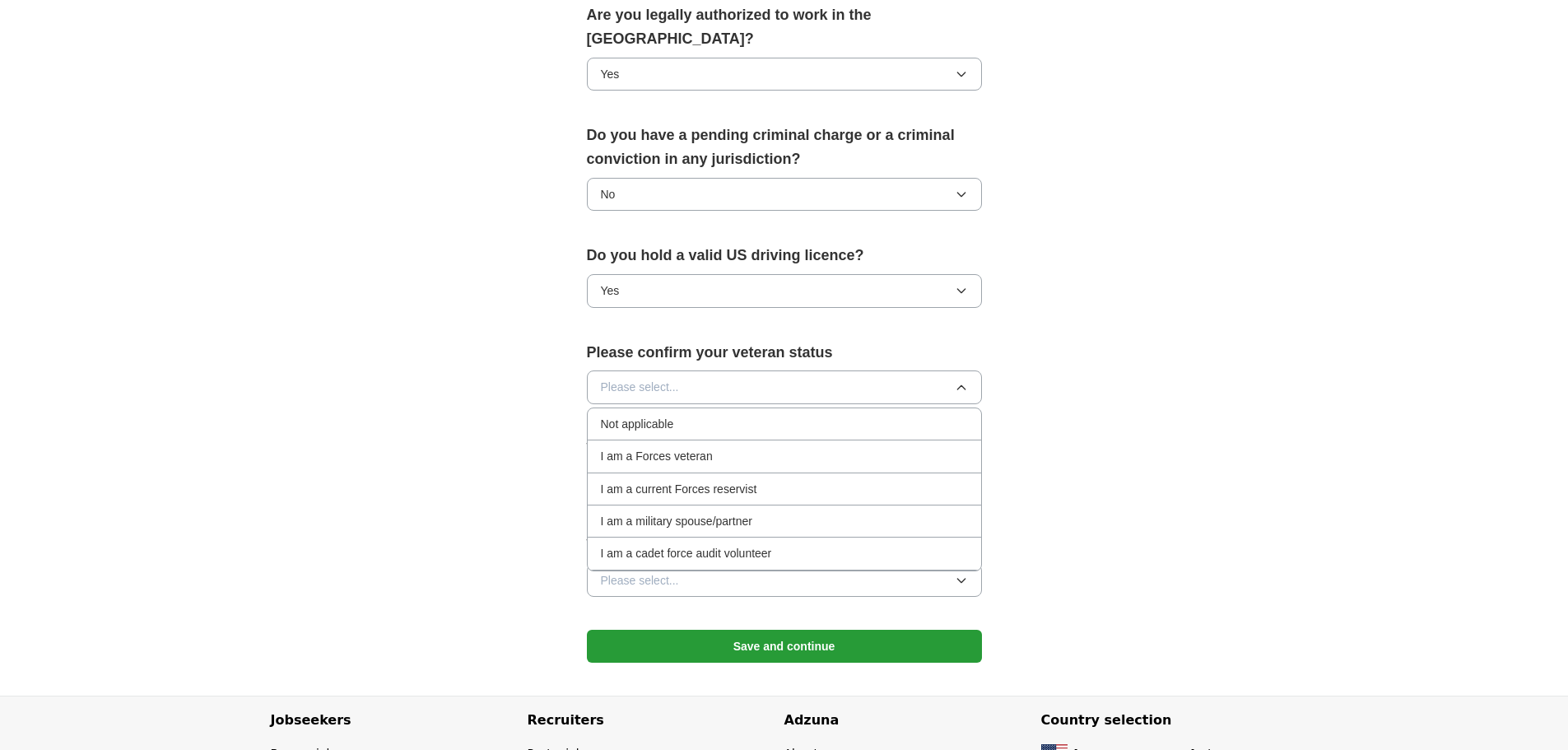
click at [726, 410] on li "Not applicable" at bounding box center [784, 424] width 393 height 32
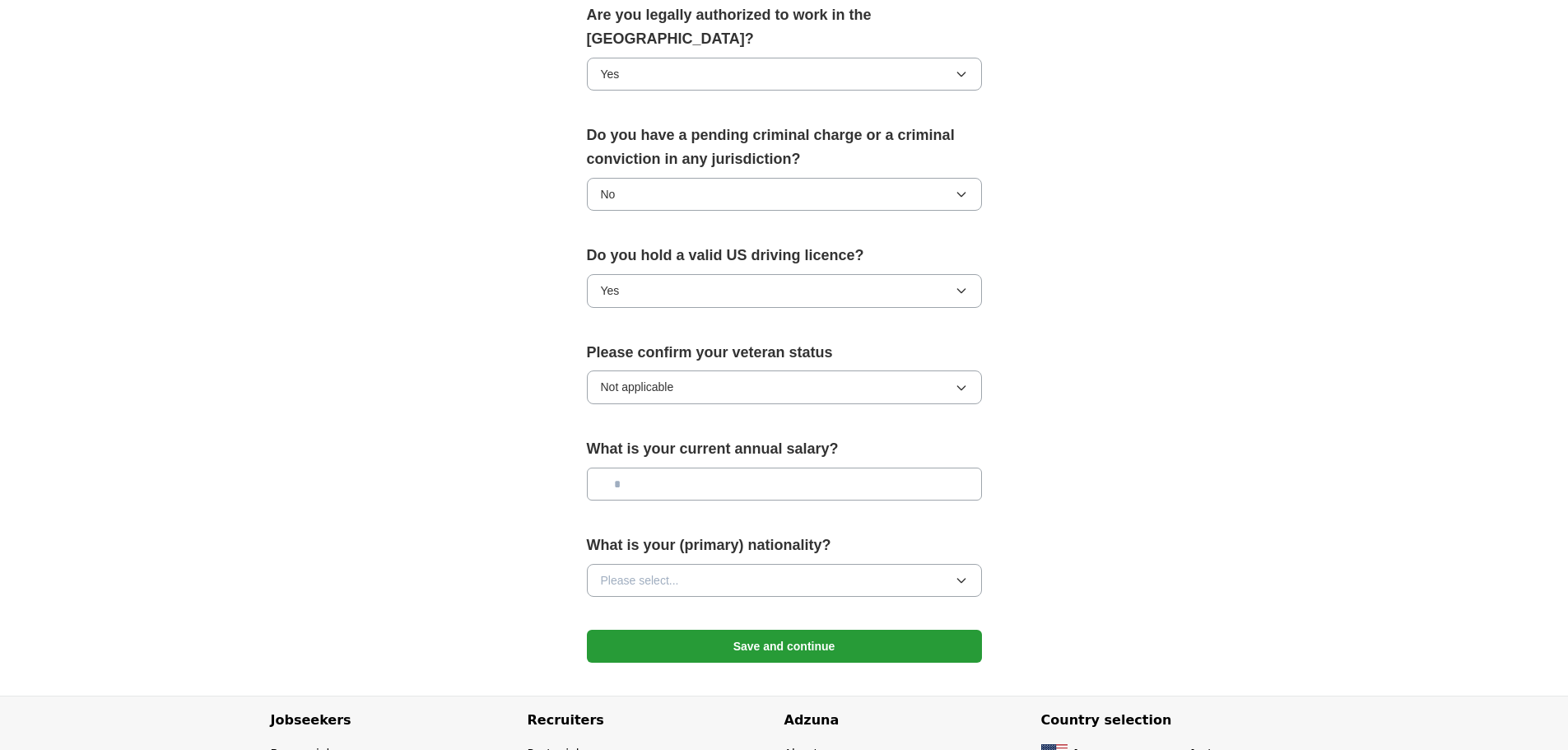
click at [738, 469] on input "text" at bounding box center [784, 483] width 395 height 33
type input "*******"
click at [762, 563] on button "Please select..." at bounding box center [784, 580] width 395 height 33
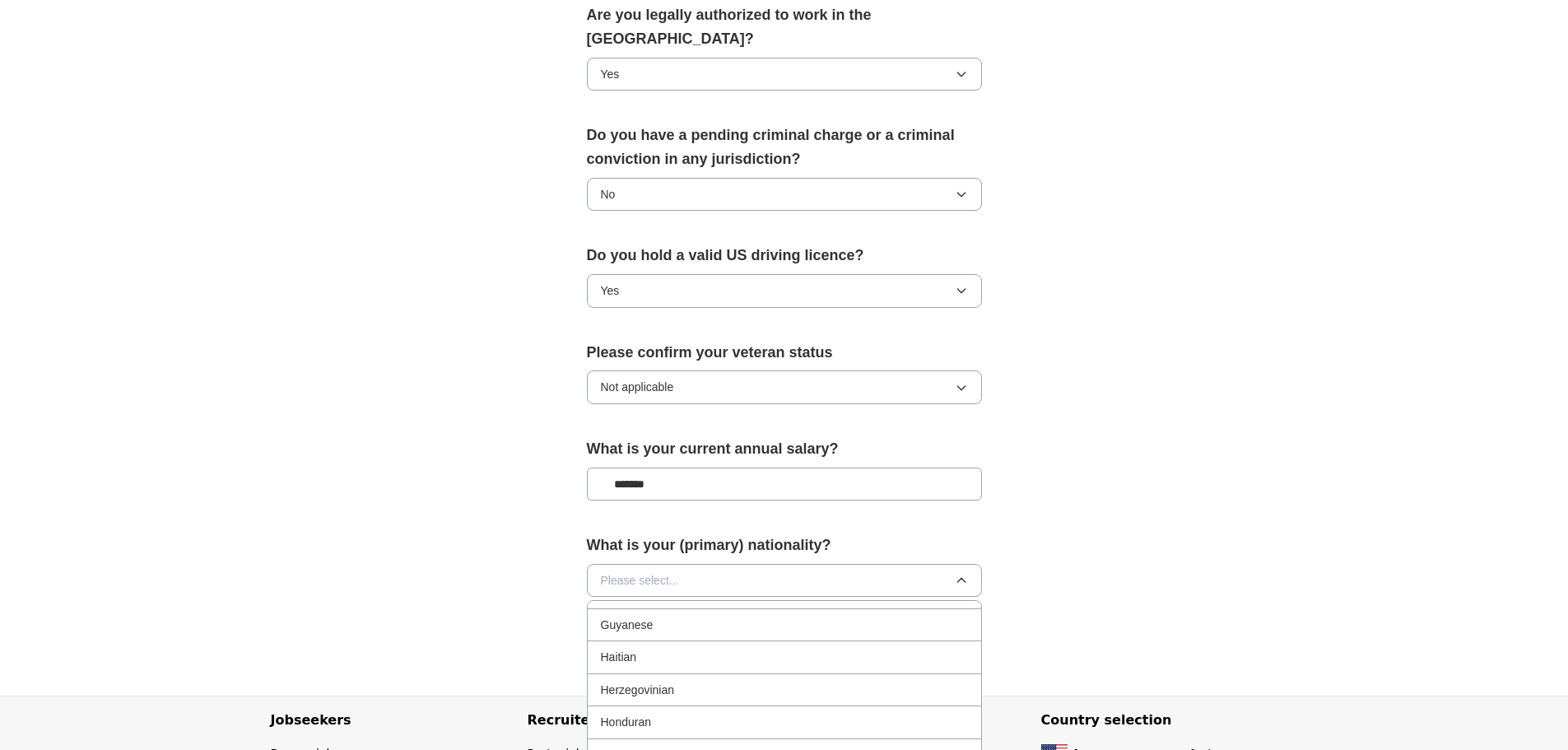
scroll to position [2472, 0]
click at [666, 721] on li "[DEMOGRAPHIC_DATA]" at bounding box center [784, 737] width 393 height 32
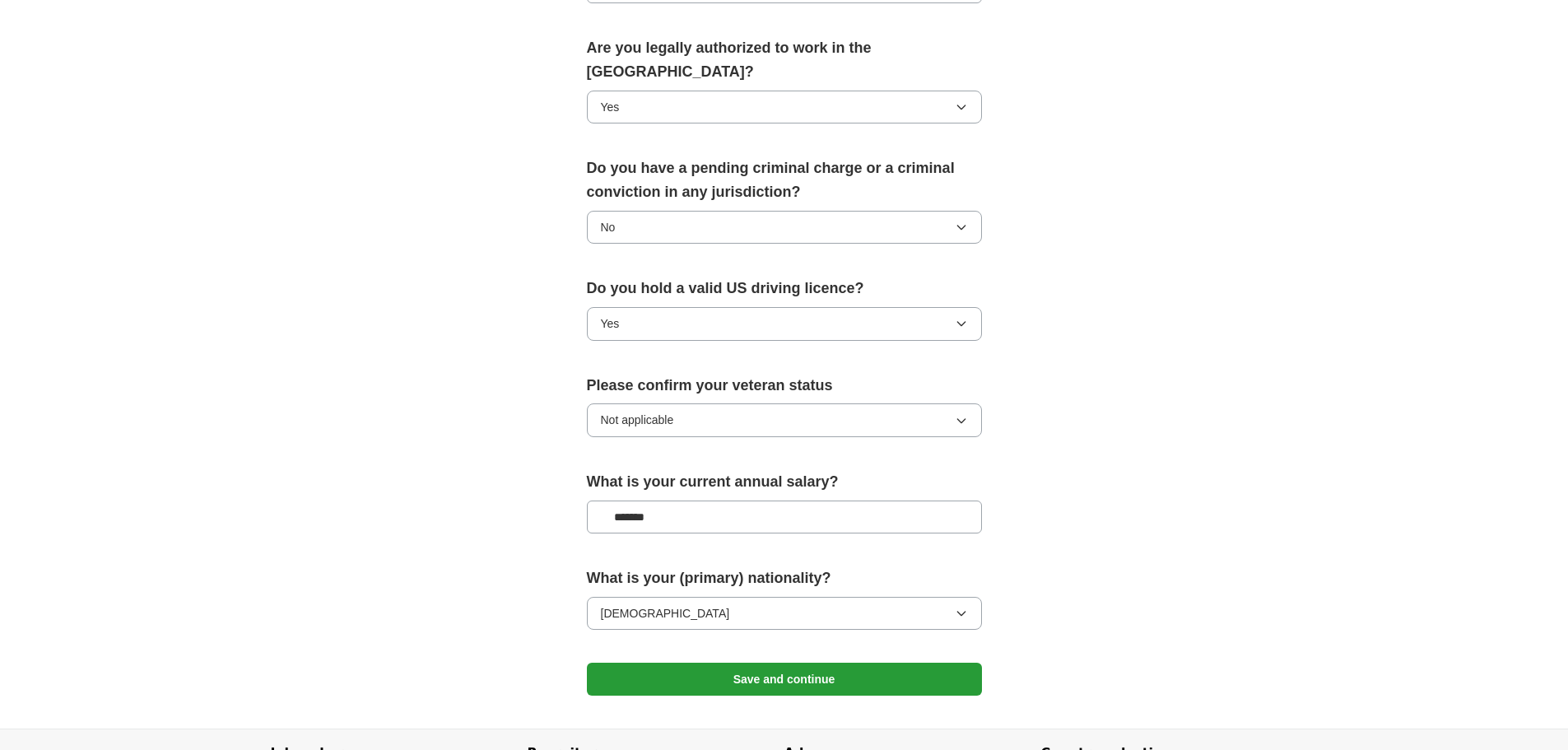
scroll to position [905, 0]
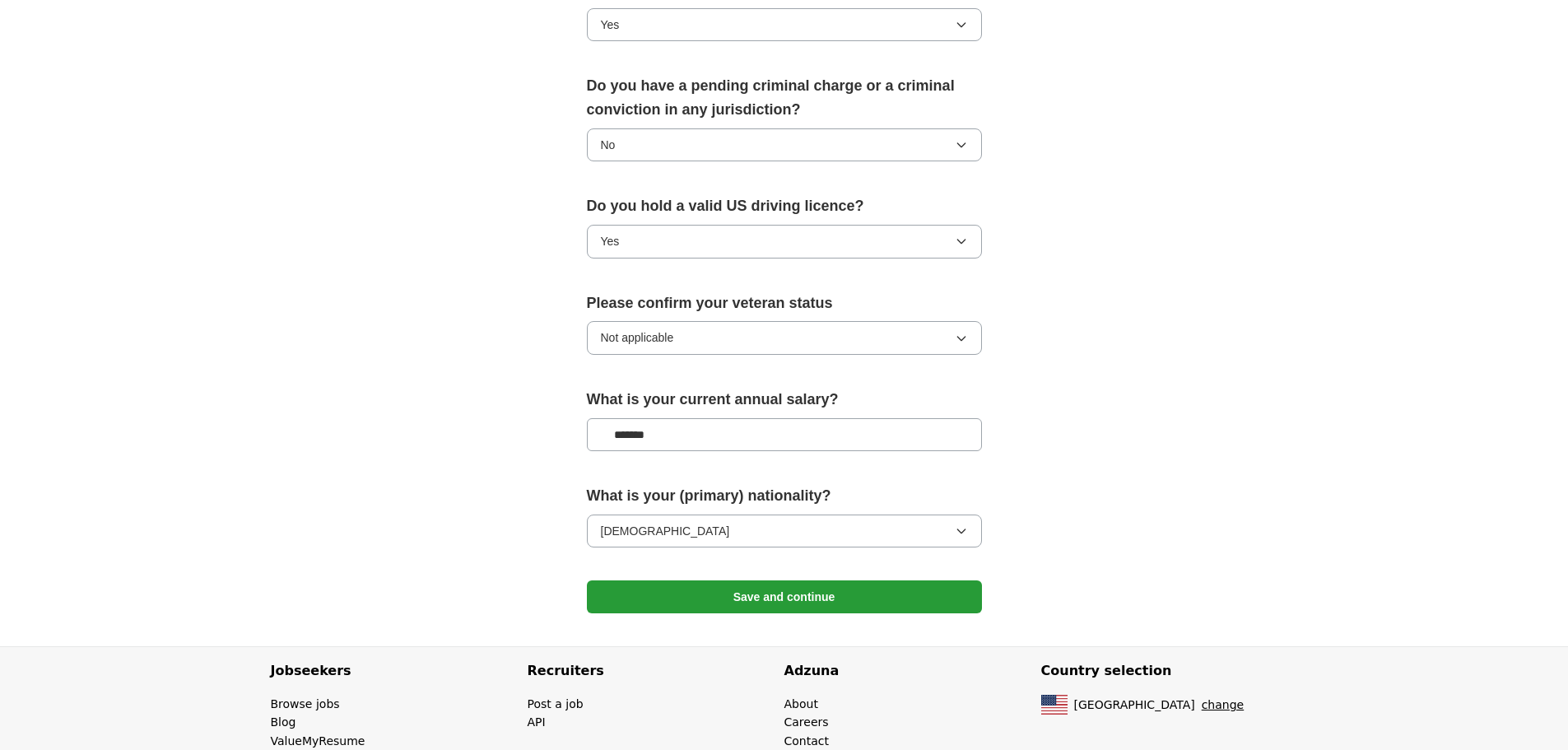
click at [906, 555] on form "**********" at bounding box center [784, 39] width 395 height 1179
click at [880, 580] on button "Save and continue" at bounding box center [784, 596] width 395 height 33
